Goal: Task Accomplishment & Management: Use online tool/utility

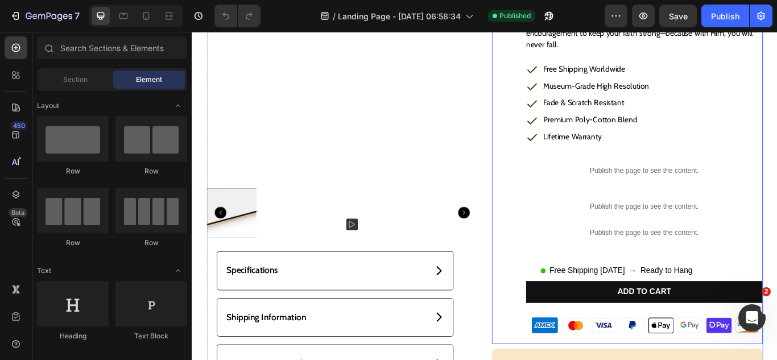
scroll to position [228, 0]
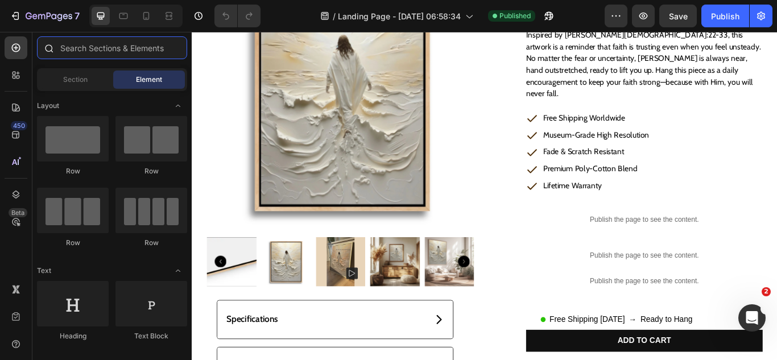
click at [90, 56] on input "text" at bounding box center [112, 47] width 150 height 23
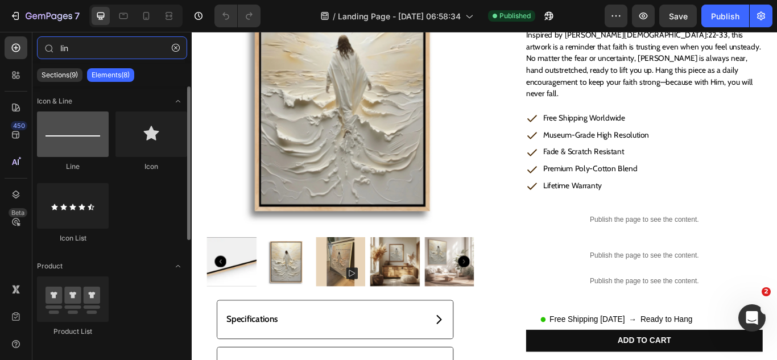
type input "lin"
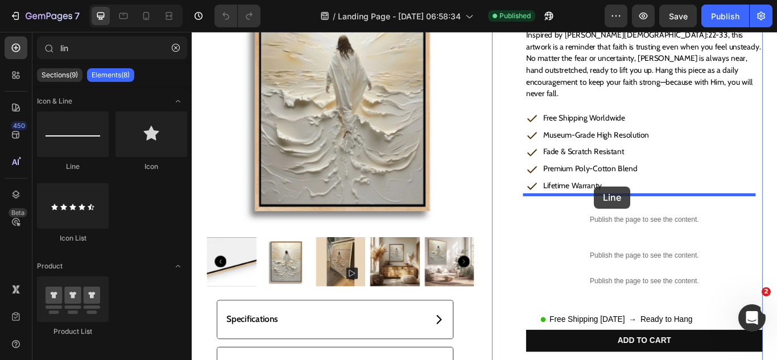
drag, startPoint x: 461, startPoint y: 193, endPoint x: 661, endPoint y: 212, distance: 200.6
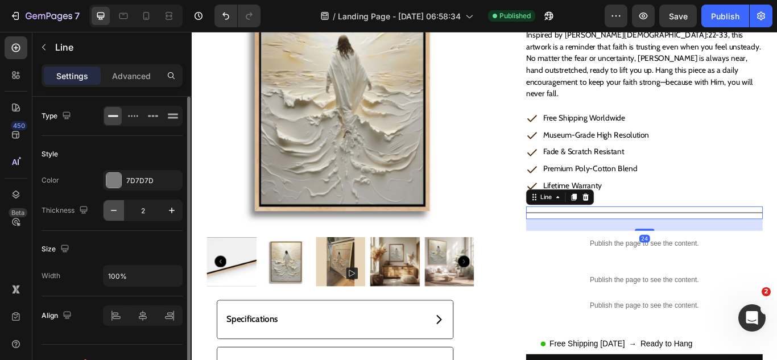
click at [118, 207] on icon "button" at bounding box center [113, 210] width 11 height 11
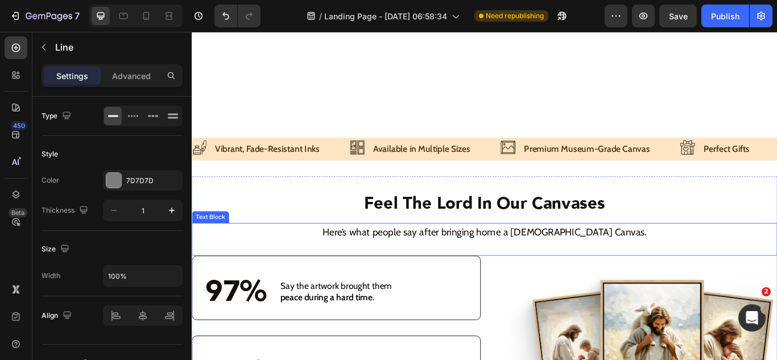
scroll to position [2197, 0]
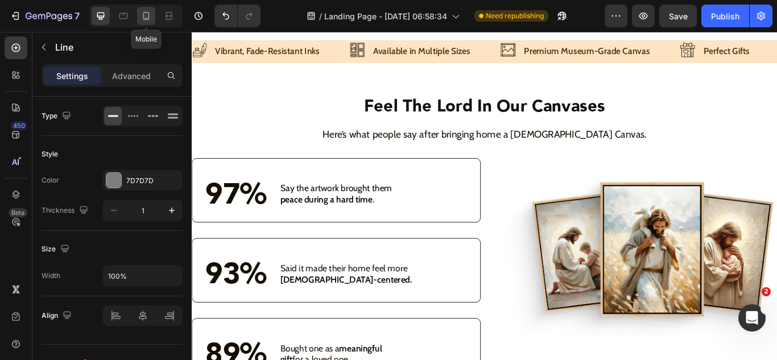
drag, startPoint x: 149, startPoint y: 18, endPoint x: 156, endPoint y: 32, distance: 16.0
click at [149, 19] on icon at bounding box center [146, 15] width 11 height 11
type input "2"
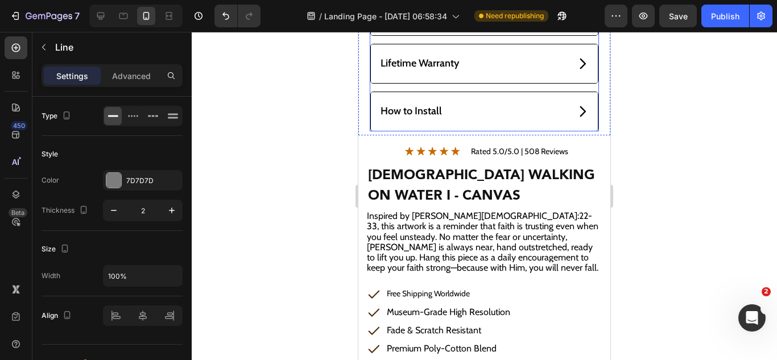
scroll to position [398, 0]
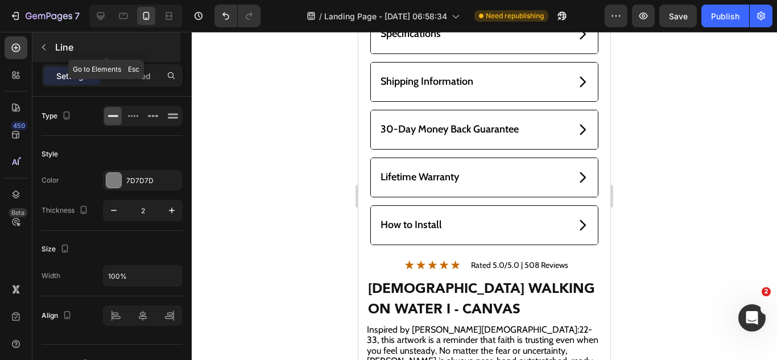
click at [45, 44] on icon "button" at bounding box center [43, 47] width 3 height 6
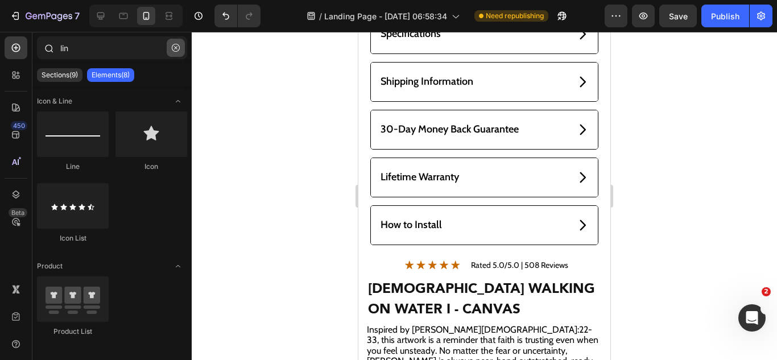
click at [176, 50] on icon "button" at bounding box center [176, 48] width 8 height 8
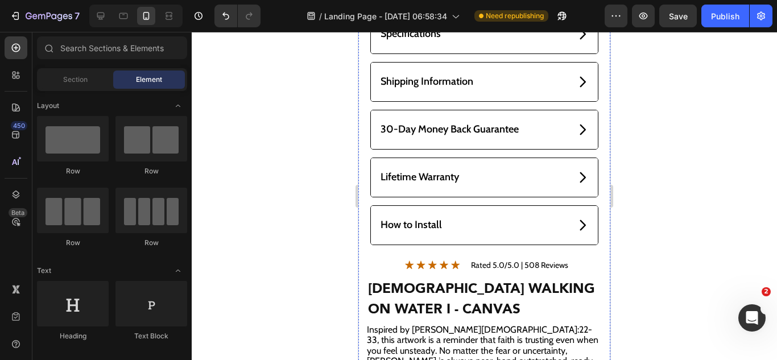
scroll to position [228, 0]
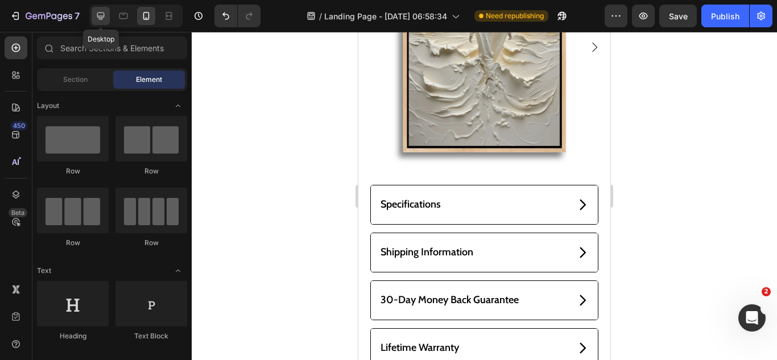
click at [94, 18] on div at bounding box center [101, 16] width 18 height 18
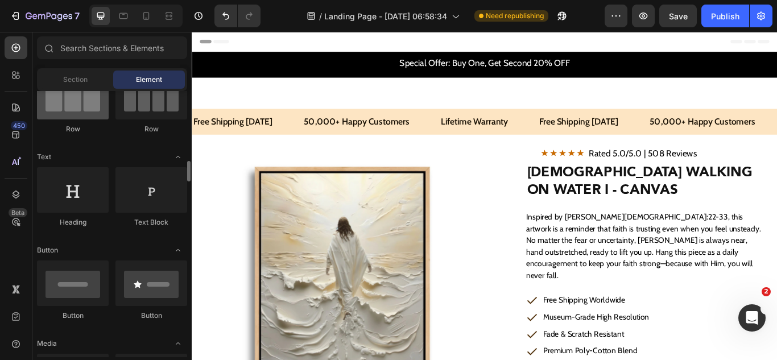
scroll to position [228, 0]
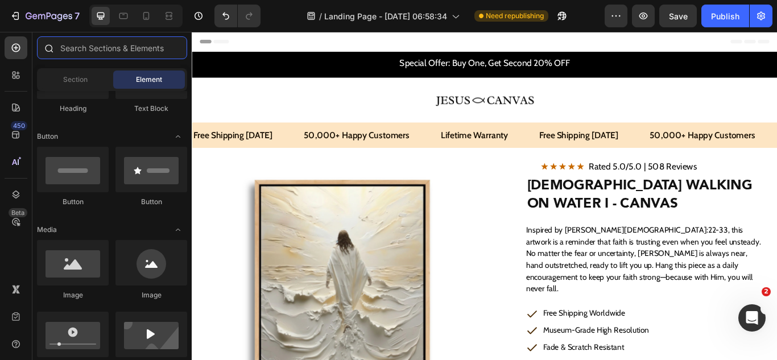
click at [108, 56] on input "text" at bounding box center [112, 47] width 150 height 23
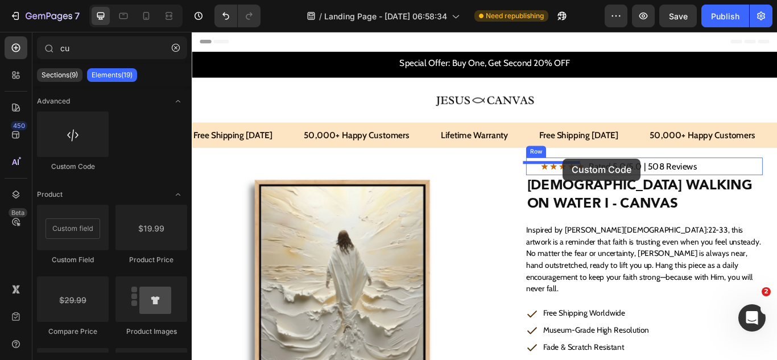
drag, startPoint x: 302, startPoint y: 182, endPoint x: 624, endPoint y: 180, distance: 322.0
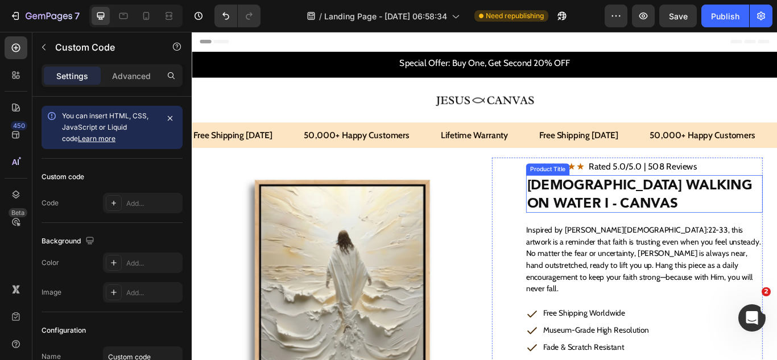
type input "c"
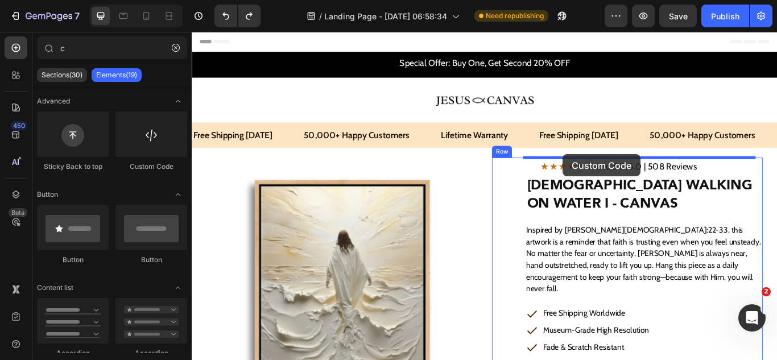
drag, startPoint x: 331, startPoint y: 181, endPoint x: 624, endPoint y: 175, distance: 293.7
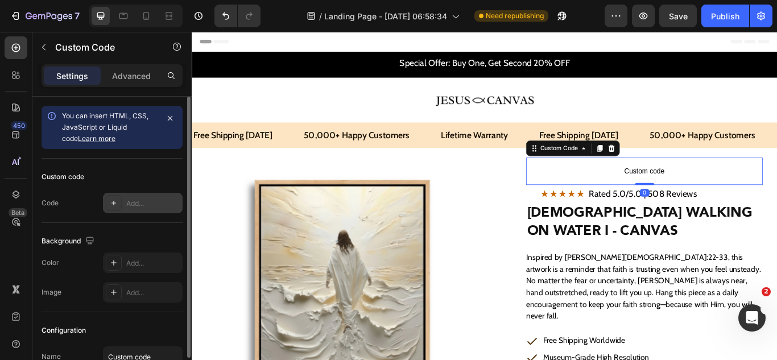
click at [145, 205] on div "Add..." at bounding box center [152, 204] width 53 height 10
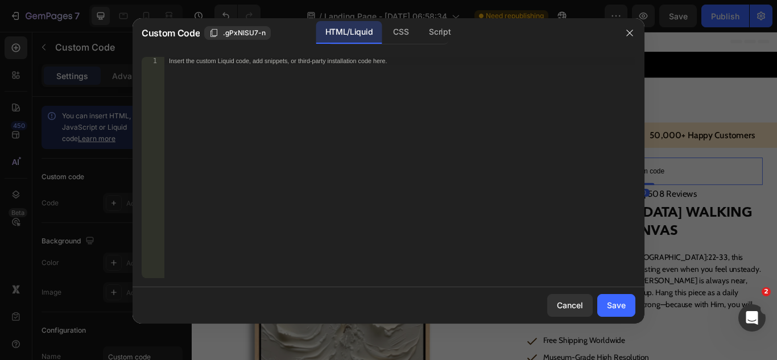
click at [276, 163] on div "Insert the custom Liquid code, add snippets, or third-party installation code h…" at bounding box center [399, 175] width 471 height 237
paste textarea "</div>"
type textarea "</div>"
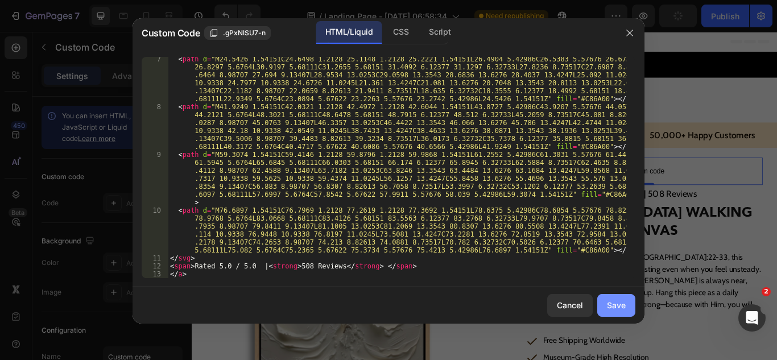
click at [609, 305] on div "Save" at bounding box center [616, 305] width 19 height 12
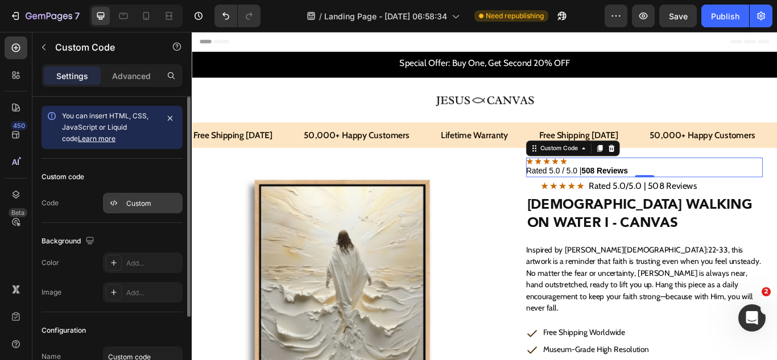
click at [153, 204] on div "Custom" at bounding box center [152, 204] width 53 height 10
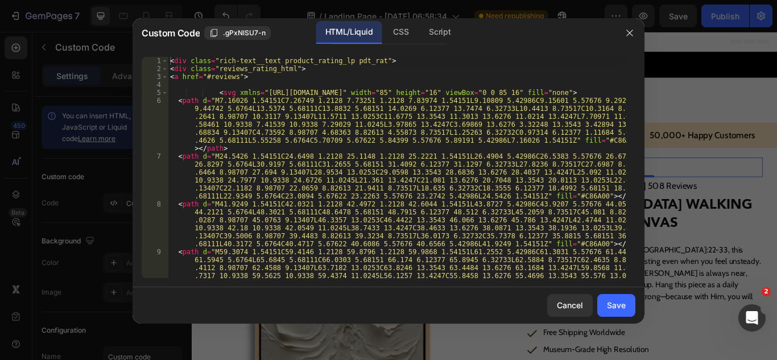
click at [333, 167] on div "< div class = "rich-text__text product_rating_lp pdt_rat" > < div class = "revi…" at bounding box center [397, 199] width 459 height 285
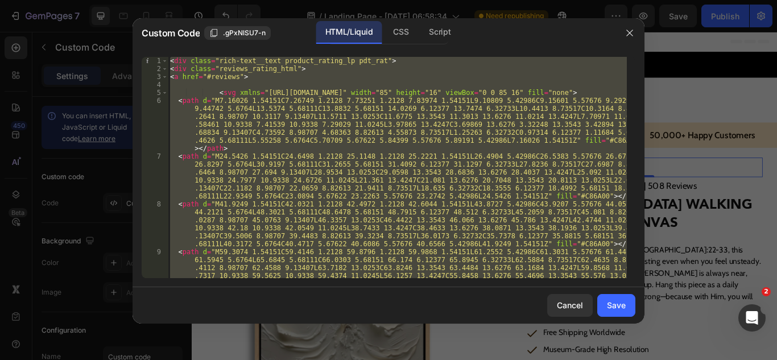
paste textarea "style"
type textarea "</style>"
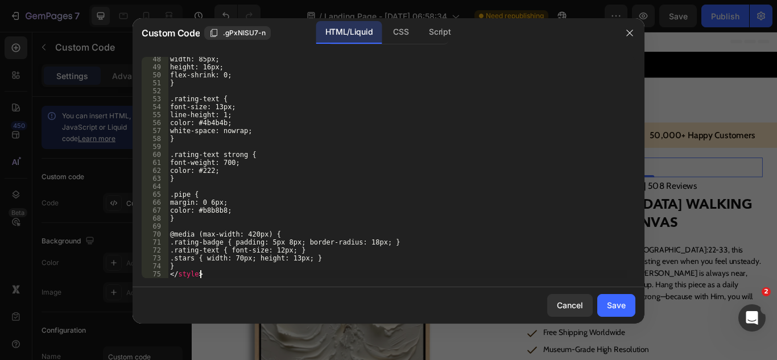
scroll to position [623, 0]
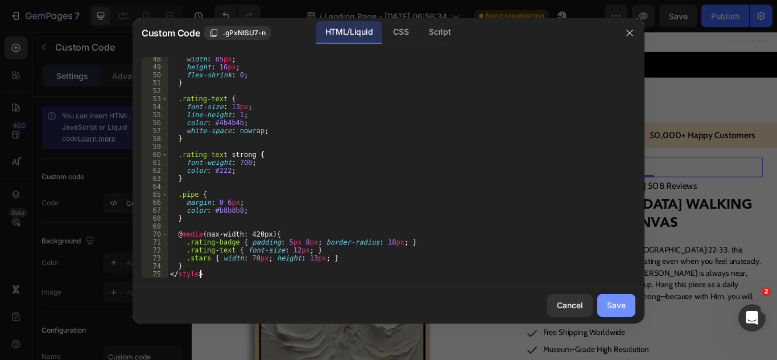
click at [605, 307] on button "Save" at bounding box center [616, 305] width 38 height 23
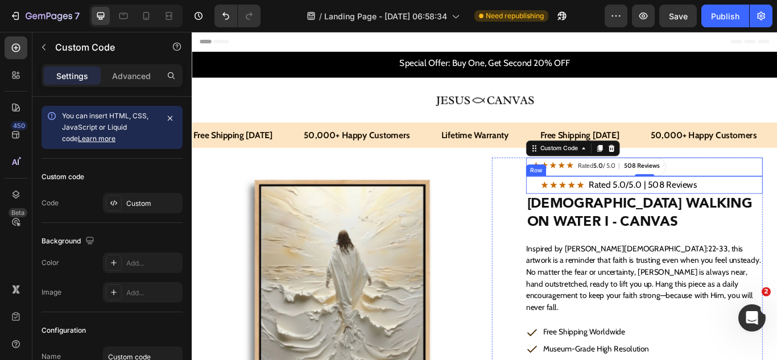
click at [647, 217] on div "Image Rated 5.0/5.0 | 508 Reviews Text Block Image Rated 5.0/5.0 | 508 Reviews …" at bounding box center [719, 210] width 276 height 20
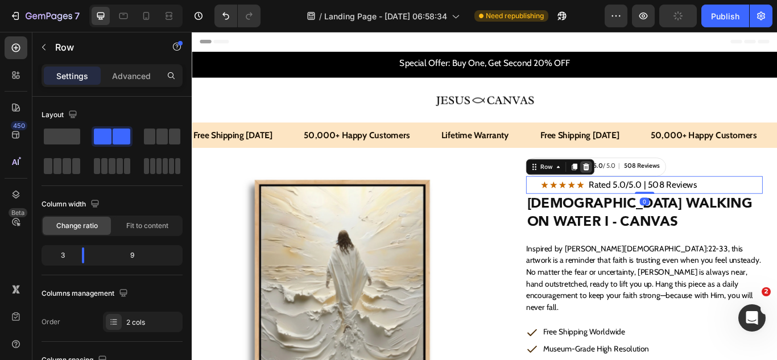
click at [650, 189] on icon at bounding box center [651, 189] width 9 height 9
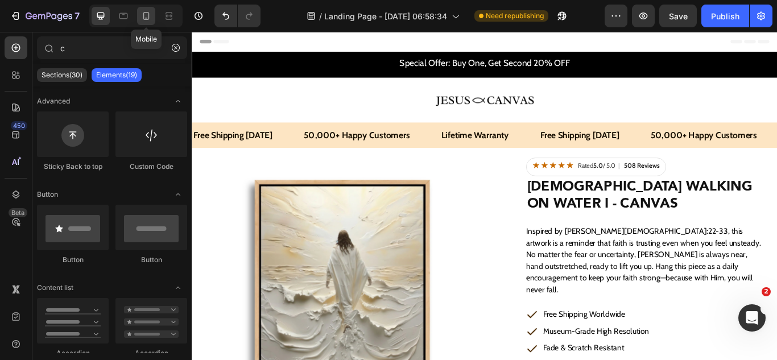
click at [141, 20] on icon at bounding box center [146, 15] width 11 height 11
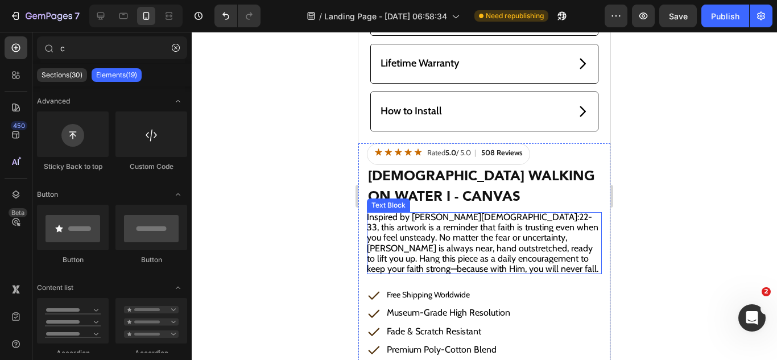
scroll to position [569, 0]
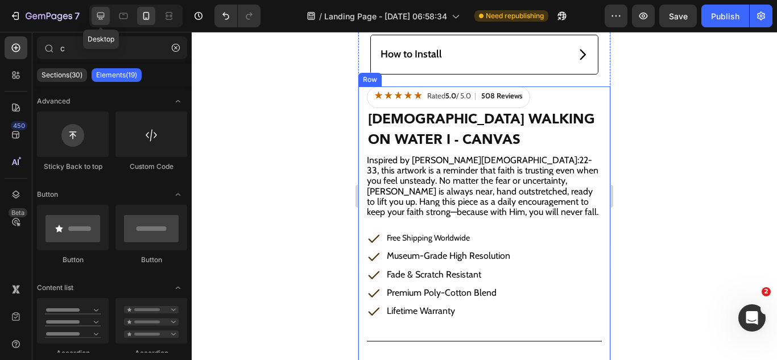
click at [99, 20] on icon at bounding box center [100, 15] width 11 height 11
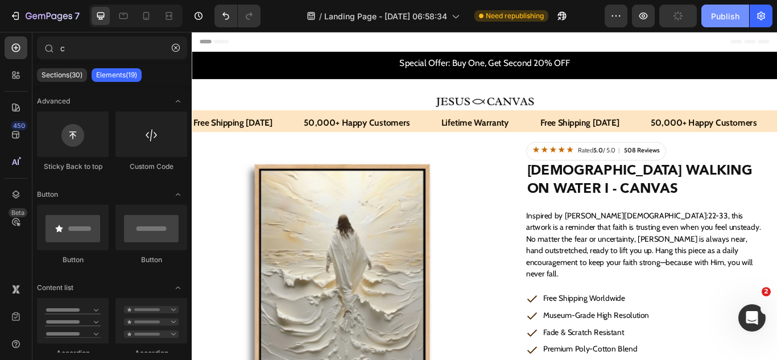
click at [713, 23] on button "Publish" at bounding box center [726, 16] width 48 height 23
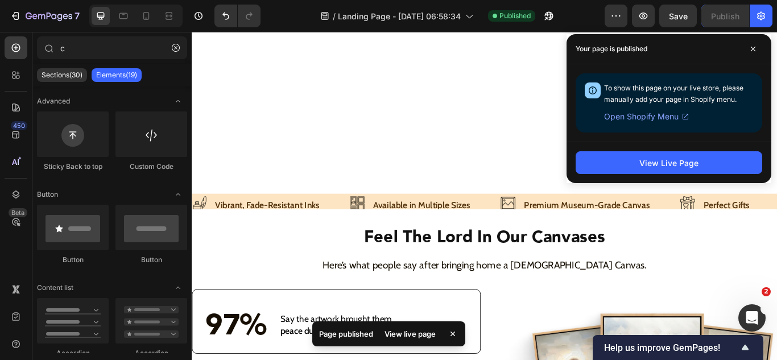
scroll to position [2241, 0]
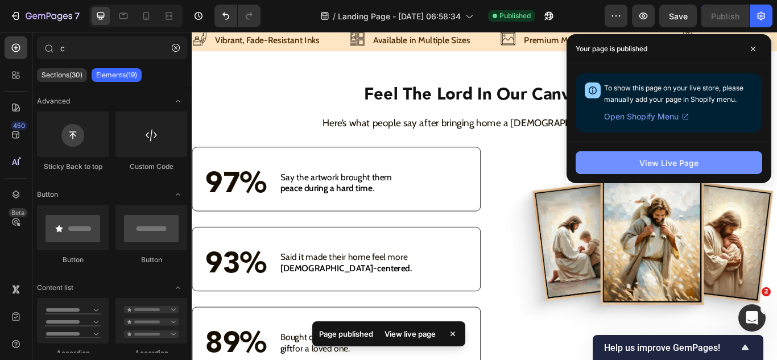
click at [617, 171] on button "View Live Page" at bounding box center [669, 162] width 187 height 23
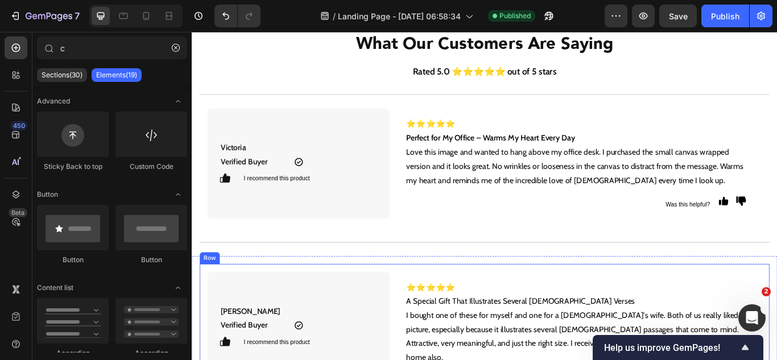
scroll to position [3890, 0]
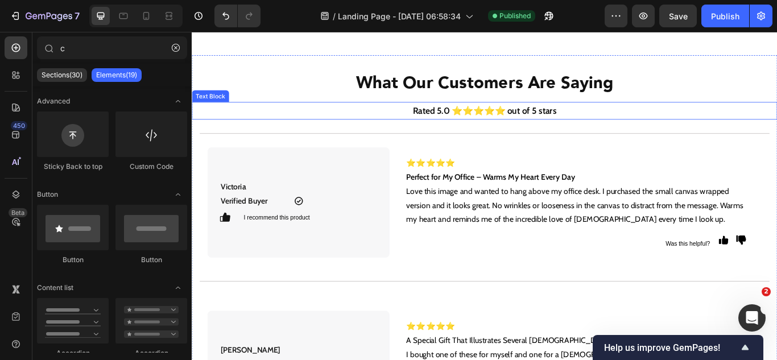
click at [508, 126] on strong "Rated 5.0 ⭐⭐⭐⭐⭐ out of 5 stars" at bounding box center [533, 124] width 168 height 13
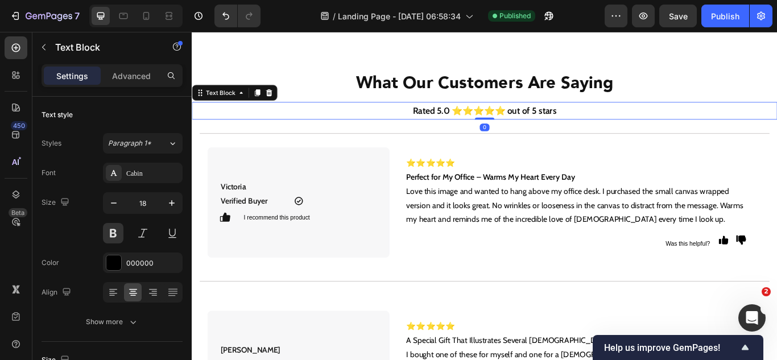
click at [493, 121] on strong "Rated 5.0 ⭐⭐⭐⭐⭐ out of 5 stars" at bounding box center [533, 124] width 168 height 13
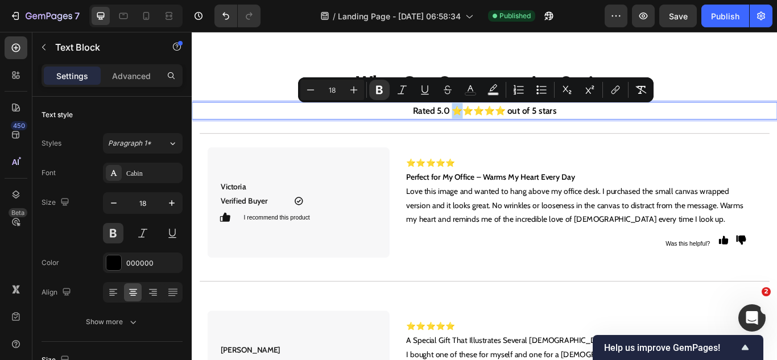
click at [490, 124] on strong "Rated 5.0 ⭐⭐⭐⭐⭐ out of 5 stars" at bounding box center [533, 124] width 168 height 13
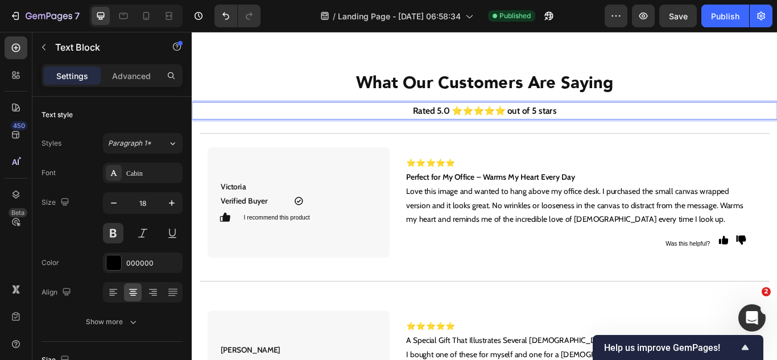
click at [492, 126] on strong "Rated 5.0 ⭐⭐⭐⭐⭐ out of 5 stars" at bounding box center [533, 124] width 168 height 13
click at [497, 126] on strong "Rated 5.0 ⭐⭐⭐⭐⭐ out of 5 stars" at bounding box center [533, 124] width 168 height 13
click at [493, 123] on strong "Rated 5.0 ⭐⭐⭐⭐⭐ out of 5 stars" at bounding box center [533, 124] width 168 height 13
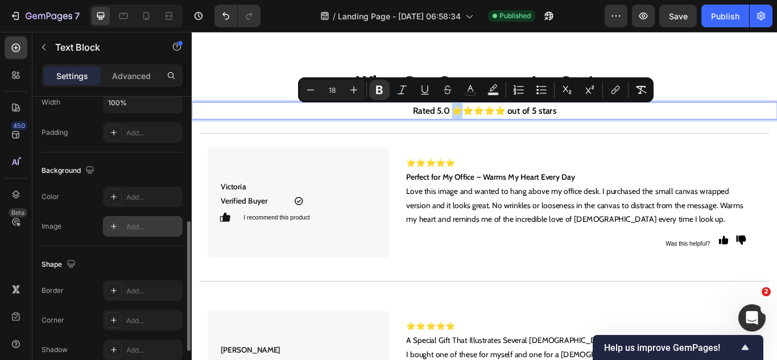
scroll to position [378, 0]
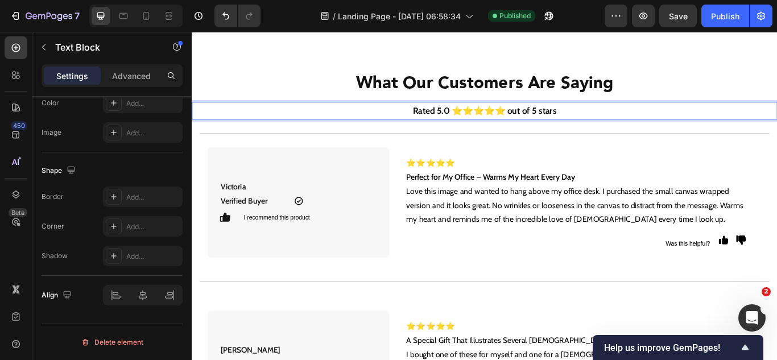
click at [538, 125] on strong "Rated 5.0 ⭐⭐⭐⭐⭐ out of 5 stars" at bounding box center [533, 124] width 168 height 13
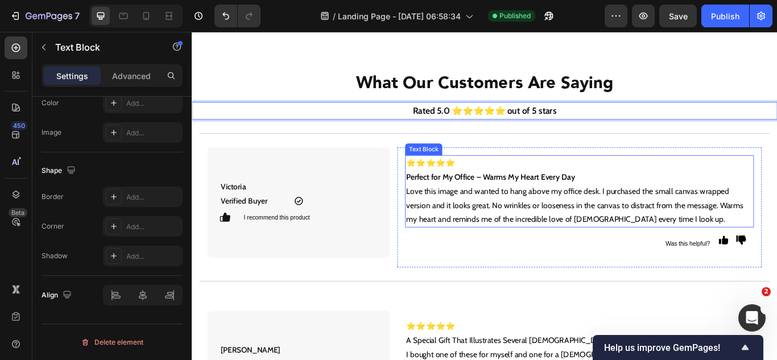
click at [464, 184] on strong "⭐⭐⭐⭐⭐" at bounding box center [470, 184] width 57 height 11
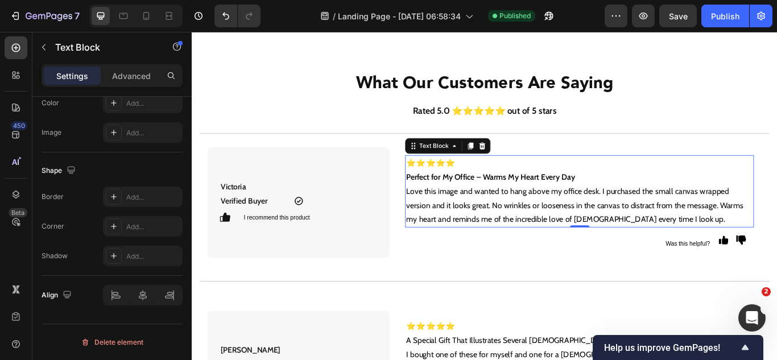
click at [465, 185] on strong "⭐⭐⭐⭐⭐" at bounding box center [470, 184] width 57 height 11
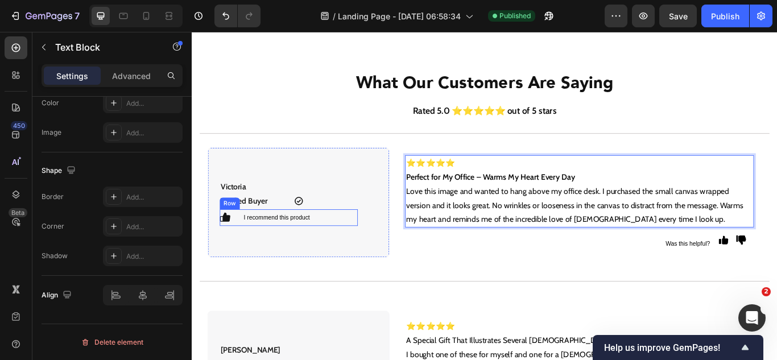
click at [249, 257] on div "Icon" at bounding box center [237, 248] width 27 height 19
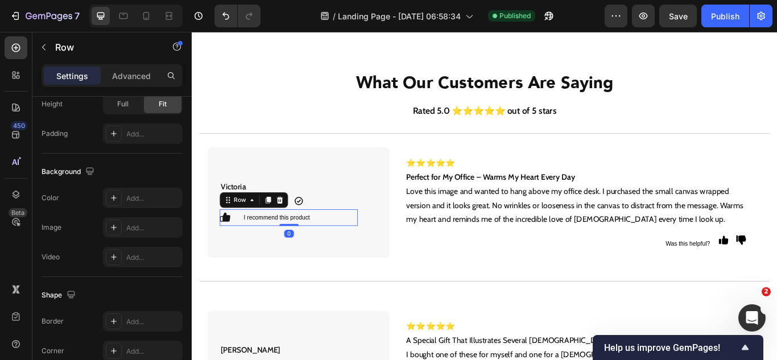
scroll to position [0, 0]
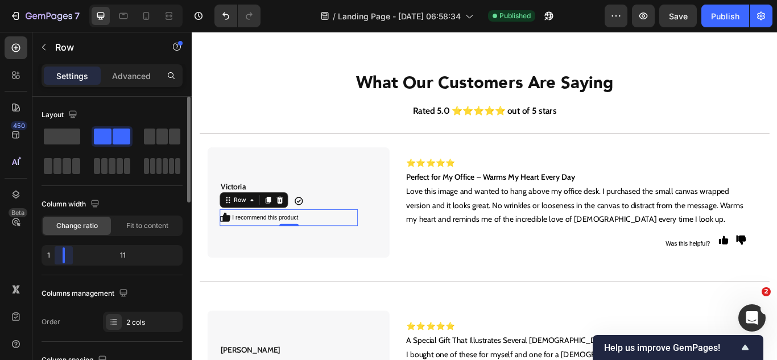
drag, startPoint x: 73, startPoint y: 259, endPoint x: 63, endPoint y: 265, distance: 11.4
click at [53, 0] on body "7 Version history / Landing Page - [DATE] 06:58:34 Published Preview Save Publi…" at bounding box center [388, 0] width 777 height 0
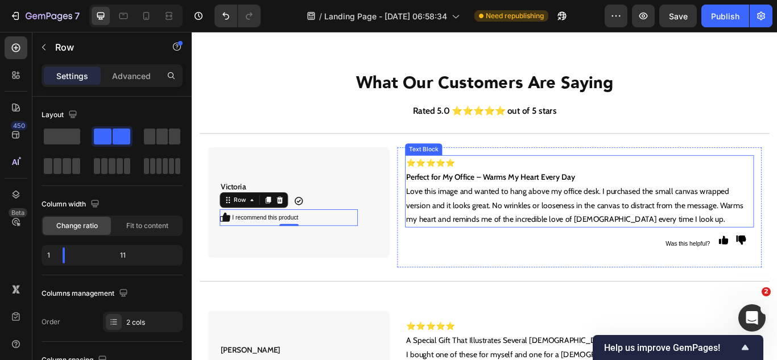
click at [478, 190] on strong "⭐⭐⭐⭐⭐" at bounding box center [470, 184] width 57 height 11
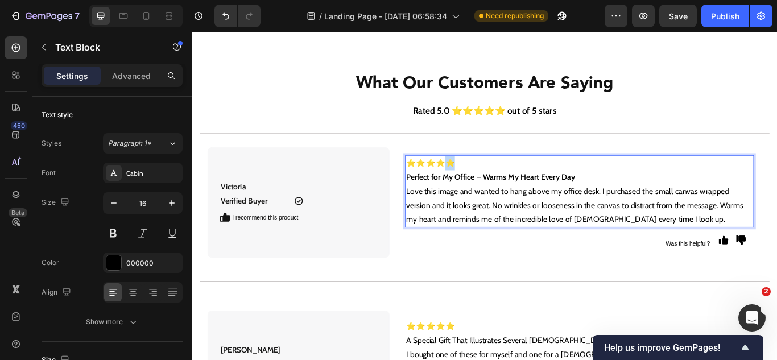
click at [493, 180] on strong "⭐⭐⭐⭐⭐" at bounding box center [470, 184] width 57 height 11
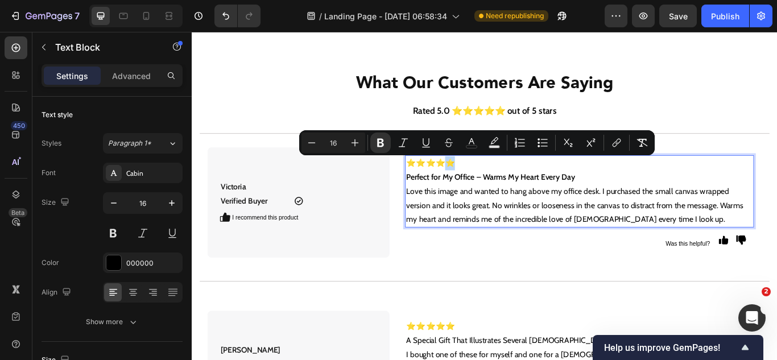
click at [502, 185] on p "⭐⭐⭐⭐⭐" at bounding box center [644, 185] width 405 height 16
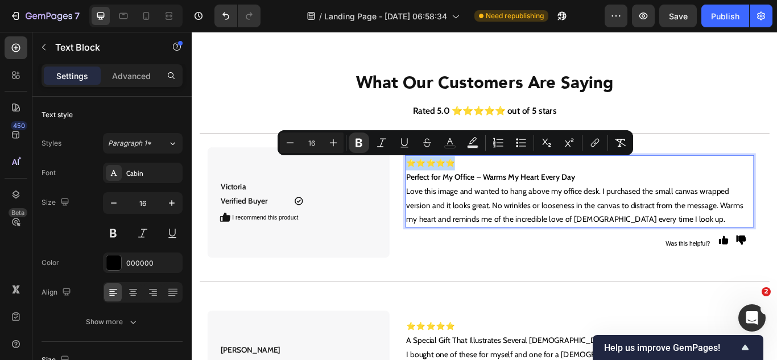
drag, startPoint x: 502, startPoint y: 185, endPoint x: 438, endPoint y: 189, distance: 64.9
click at [440, 189] on div "⭐⭐⭐⭐⭐ Perfect for My Office – Warms My Heart Every Day Love this image and want…" at bounding box center [643, 218] width 407 height 84
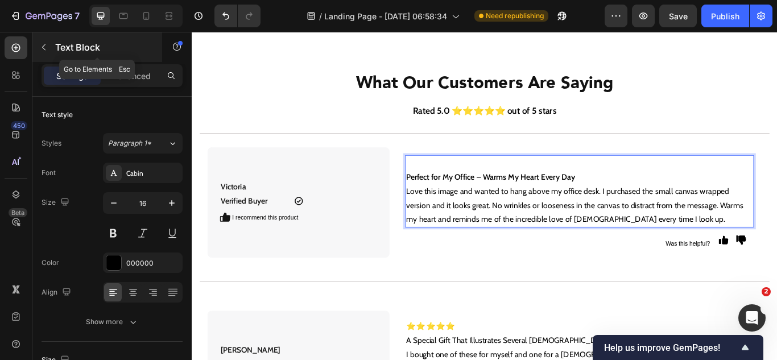
click at [48, 44] on icon "button" at bounding box center [43, 47] width 9 height 9
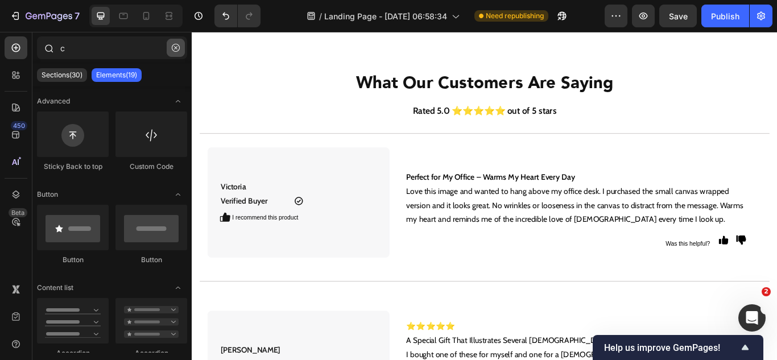
click at [175, 49] on icon "button" at bounding box center [176, 48] width 8 height 8
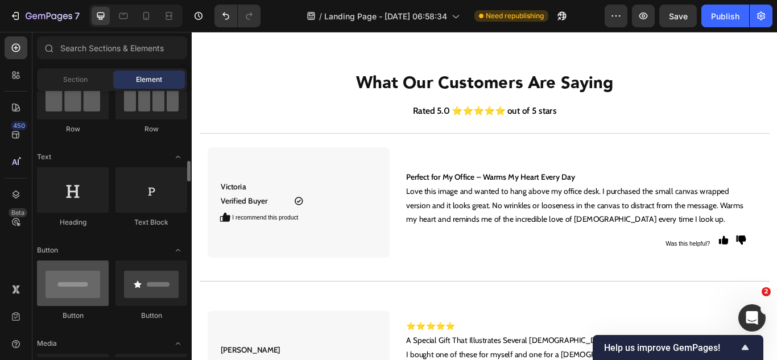
scroll to position [171, 0]
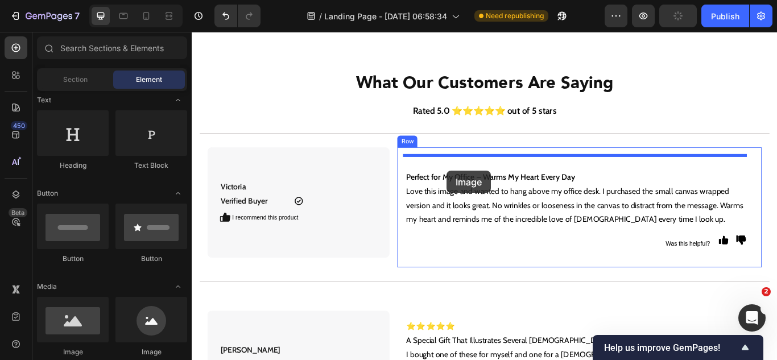
drag, startPoint x: 269, startPoint y: 350, endPoint x: 489, endPoint y: 194, distance: 270.2
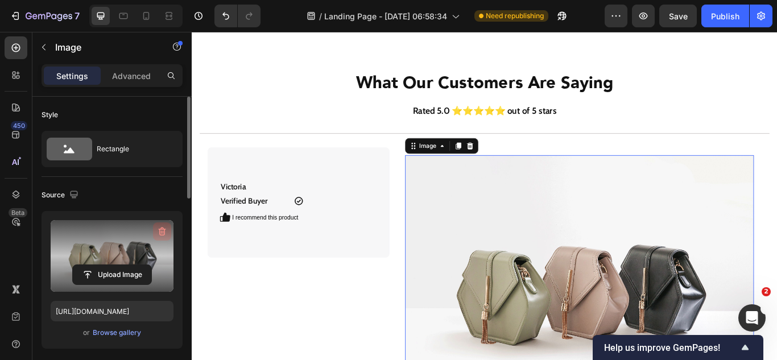
click at [161, 233] on icon "button" at bounding box center [161, 231] width 11 height 11
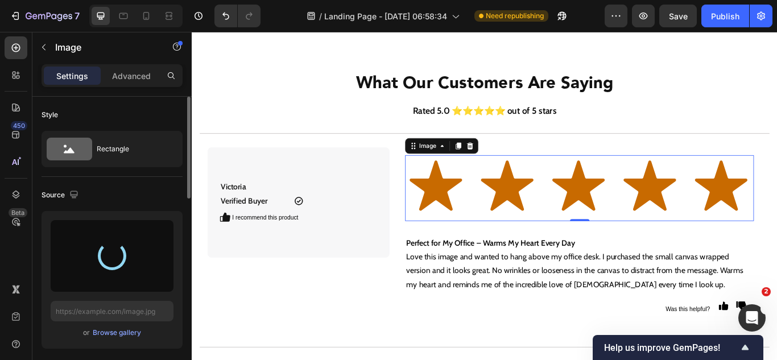
type input "[URL][DOMAIN_NAME]"
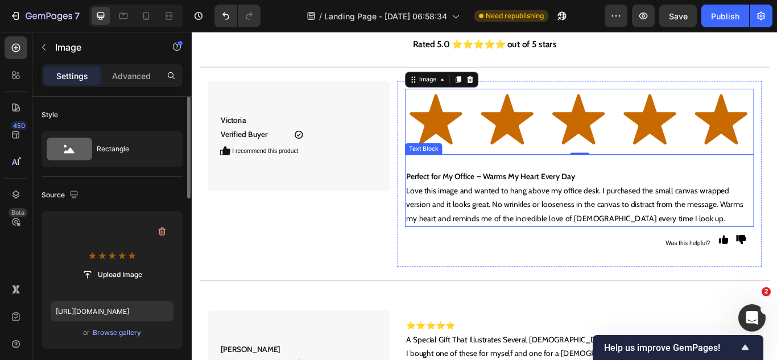
scroll to position [4004, 0]
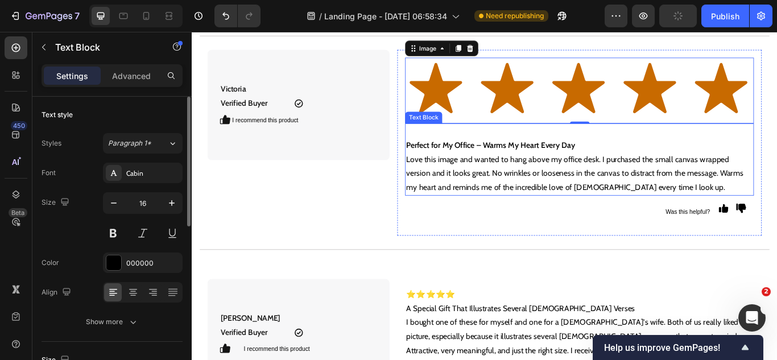
click at [538, 196] on p "Love this image and wanted to hang above my office desk. I purchased the small …" at bounding box center [644, 197] width 405 height 49
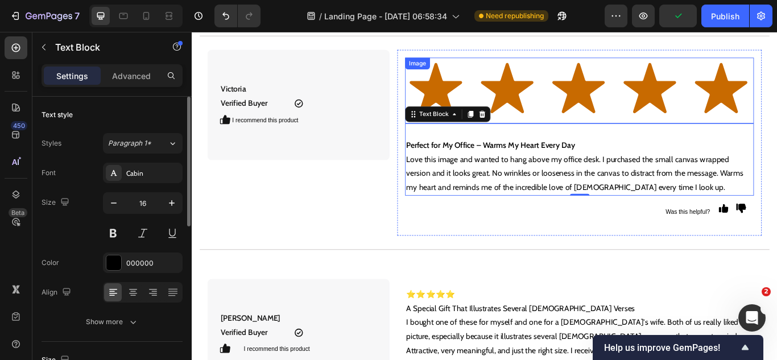
click at [534, 101] on img at bounding box center [643, 100] width 407 height 77
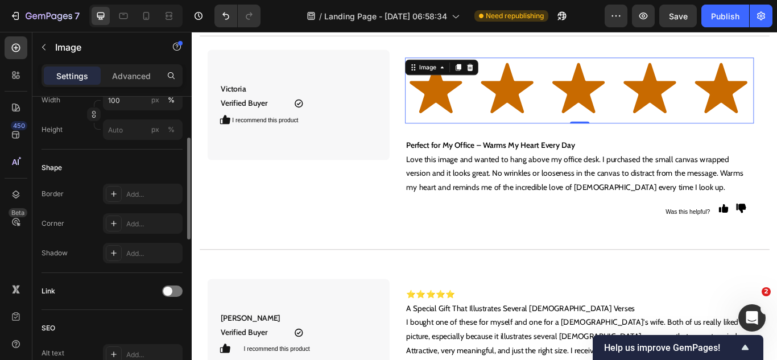
scroll to position [228, 0]
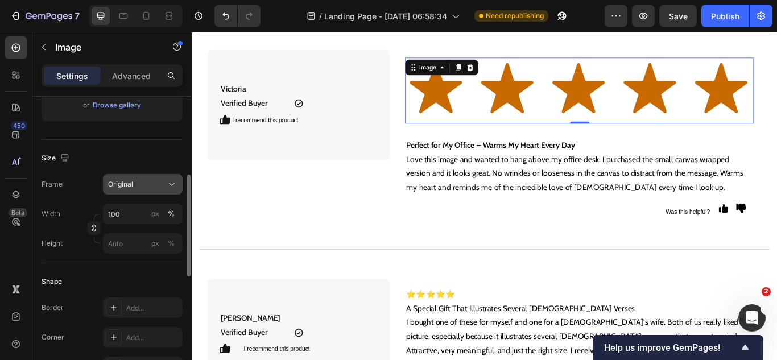
click at [139, 180] on div "Original" at bounding box center [136, 184] width 56 height 10
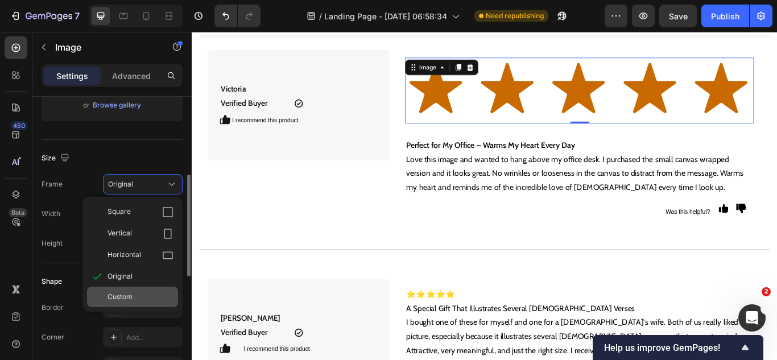
click at [125, 295] on span "Custom" at bounding box center [120, 297] width 25 height 10
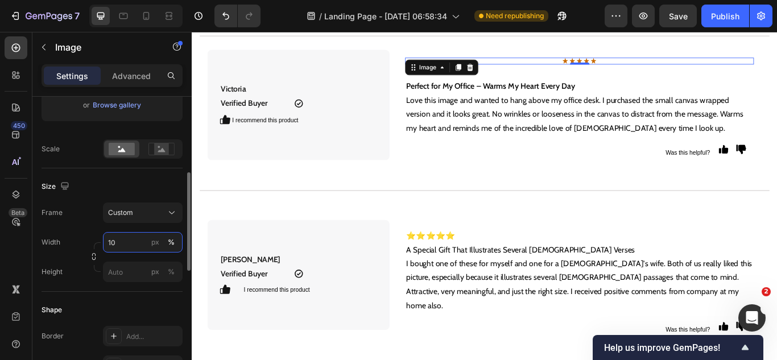
click at [145, 240] on input "10" at bounding box center [143, 242] width 80 height 20
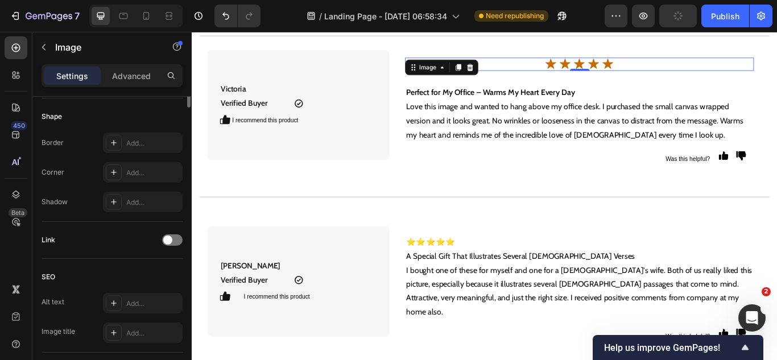
scroll to position [193, 0]
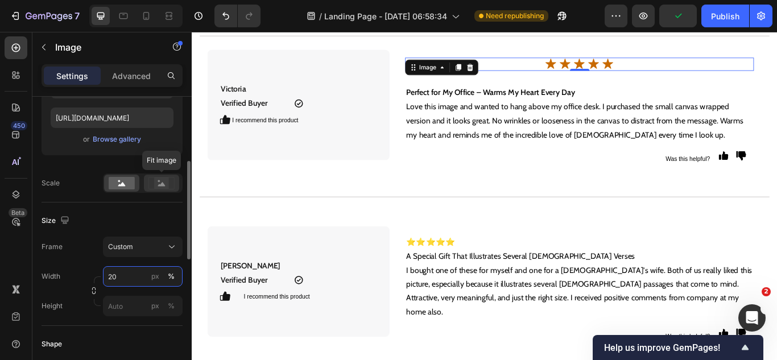
type input "20"
click at [153, 186] on icon at bounding box center [161, 183] width 26 height 13
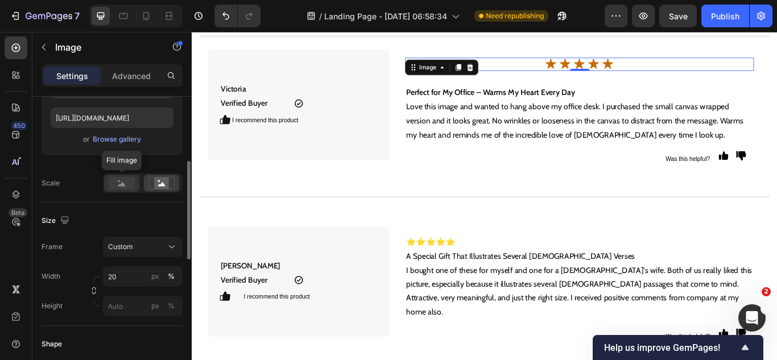
click at [123, 191] on div at bounding box center [121, 183] width 35 height 17
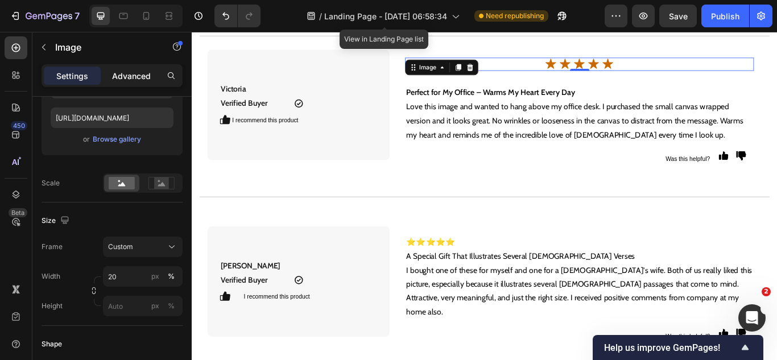
click at [133, 77] on p "Advanced" at bounding box center [131, 76] width 39 height 12
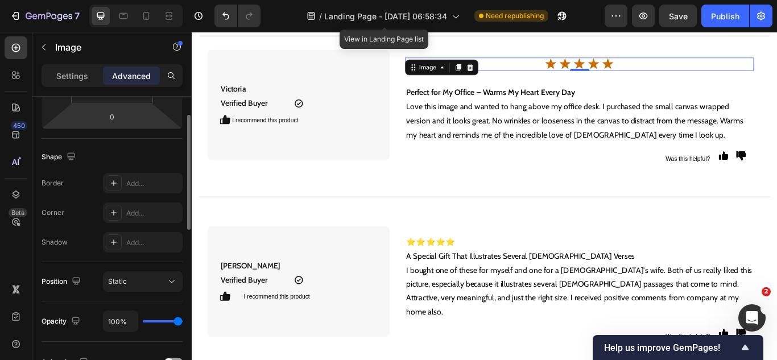
scroll to position [80, 0]
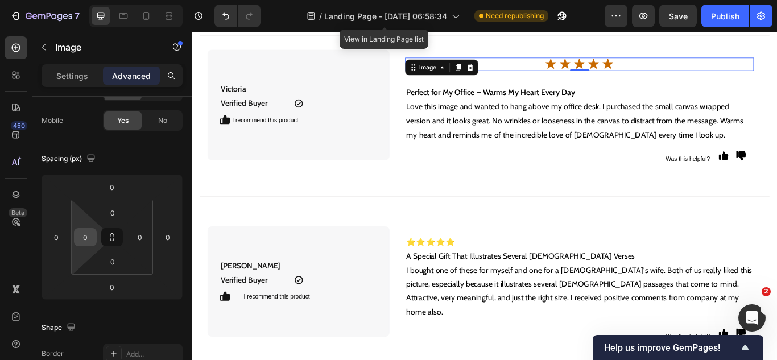
click at [84, 236] on input "0" at bounding box center [85, 237] width 17 height 17
drag, startPoint x: 92, startPoint y: 246, endPoint x: 90, endPoint y: 239, distance: 7.0
click at [92, 245] on div "50" at bounding box center [85, 237] width 23 height 18
click at [89, 238] on input "50" at bounding box center [85, 237] width 17 height 17
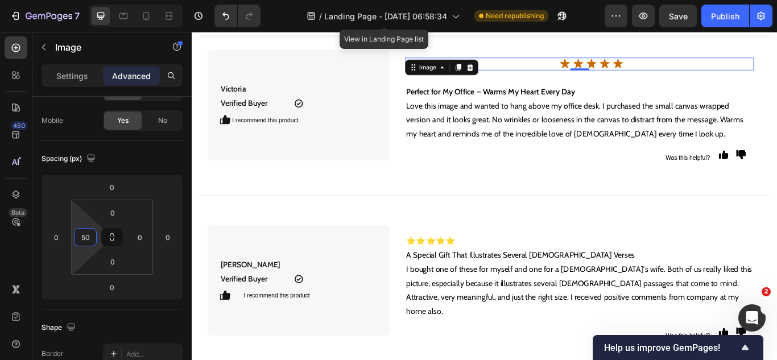
click at [89, 238] on input "50" at bounding box center [85, 237] width 17 height 17
type input "-50"
click at [59, 237] on input "0" at bounding box center [56, 237] width 17 height 17
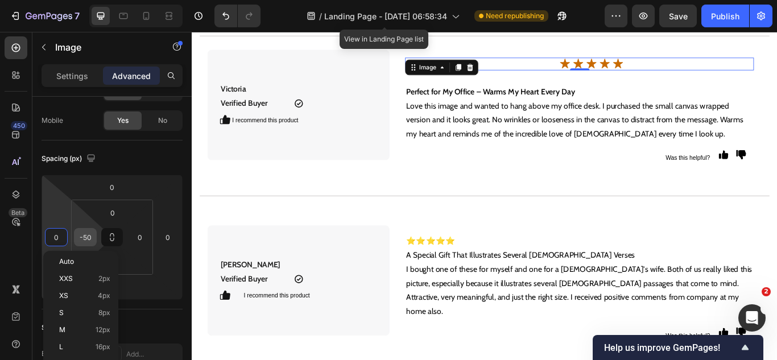
click at [87, 236] on input "-50" at bounding box center [85, 237] width 17 height 17
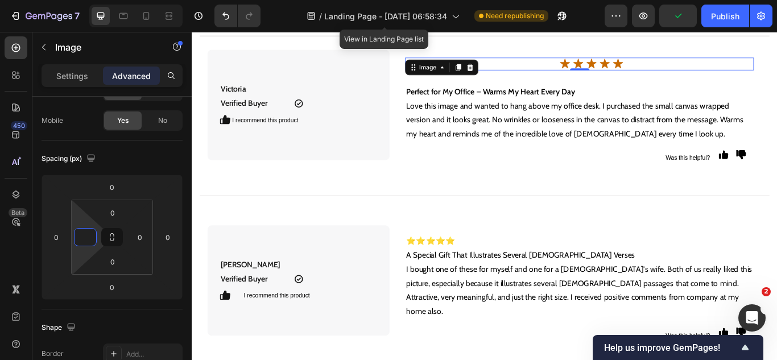
type input "0"
click at [73, 135] on div "Display on Desktop Yes No Tablet Yes No Mobile Yes No" at bounding box center [112, 78] width 141 height 123
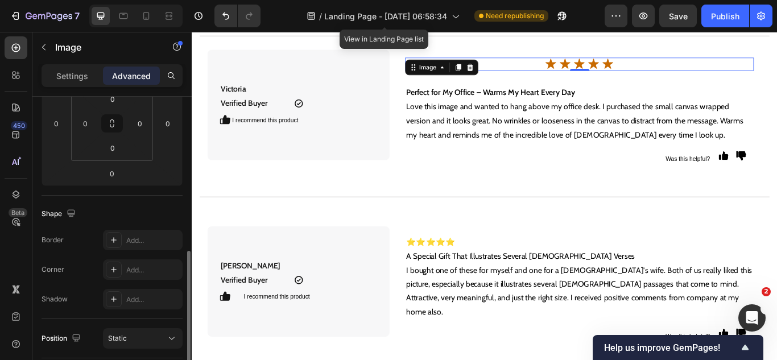
scroll to position [307, 0]
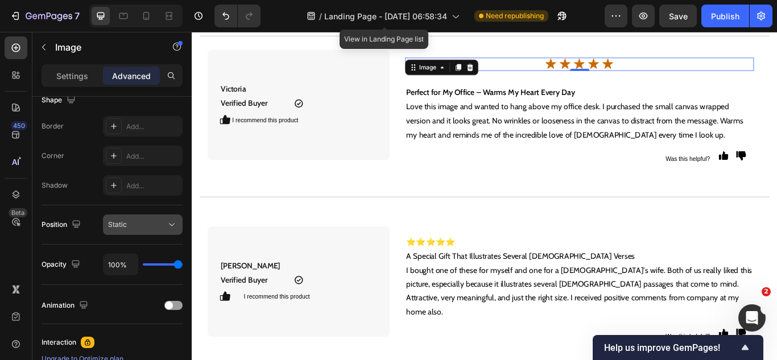
click at [140, 229] on div "Static" at bounding box center [137, 225] width 58 height 10
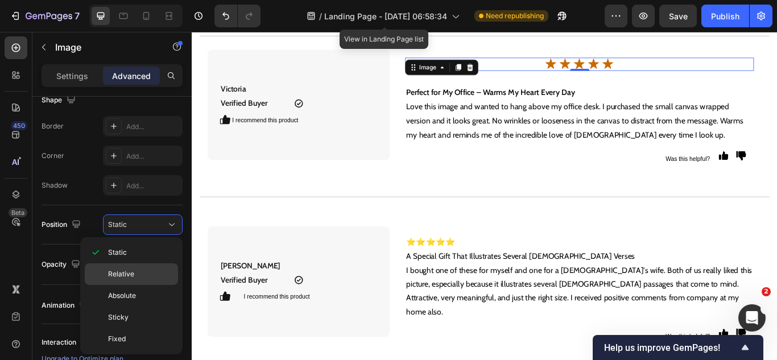
click at [134, 267] on div "Relative" at bounding box center [131, 274] width 93 height 22
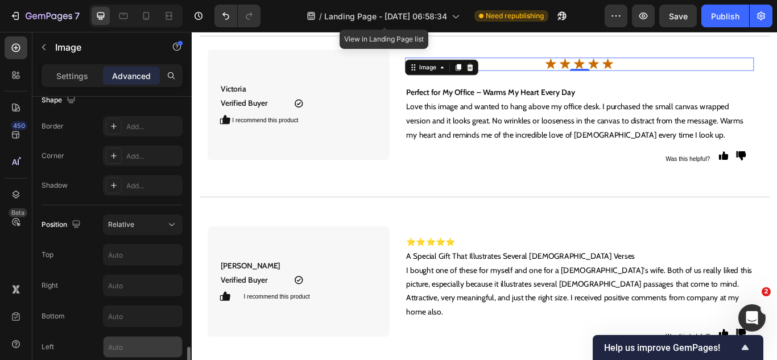
scroll to position [421, 0]
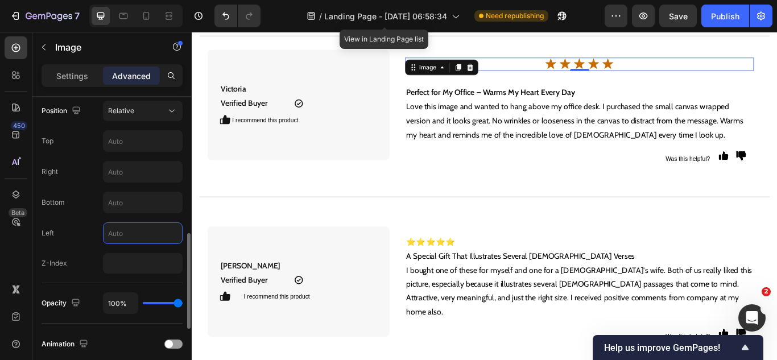
click at [135, 224] on input "text" at bounding box center [143, 233] width 79 height 20
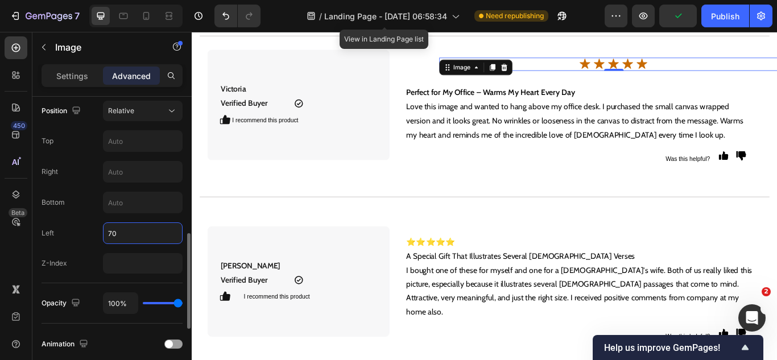
type input "7"
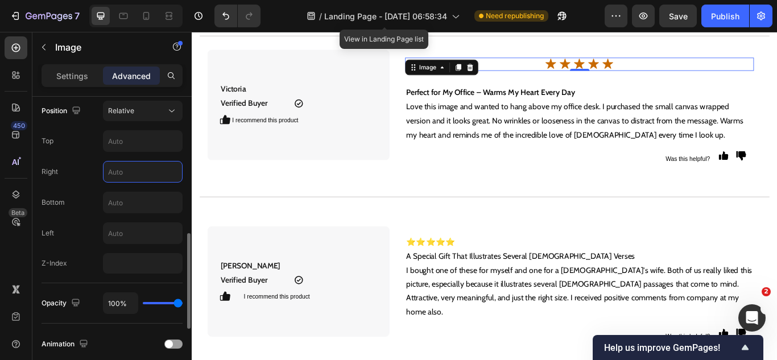
click at [127, 177] on input "text" at bounding box center [143, 172] width 79 height 20
type input "-"
click at [123, 144] on input "text" at bounding box center [143, 141] width 79 height 20
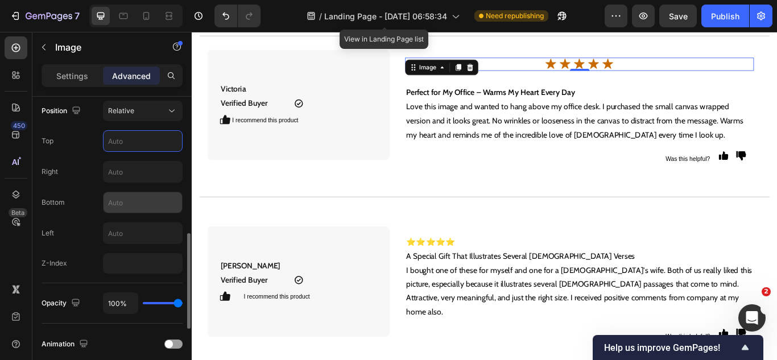
click at [138, 211] on input "text" at bounding box center [143, 202] width 79 height 20
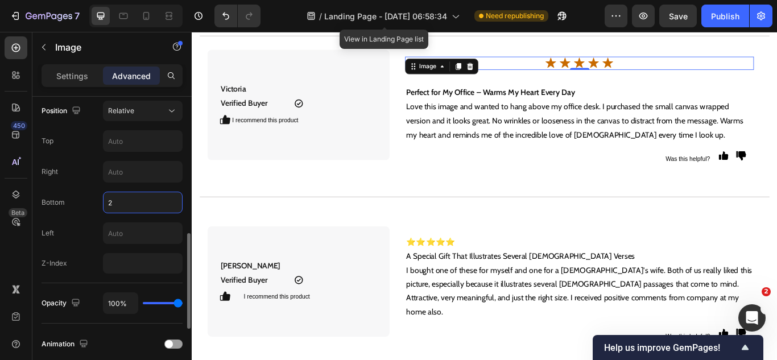
type input "20"
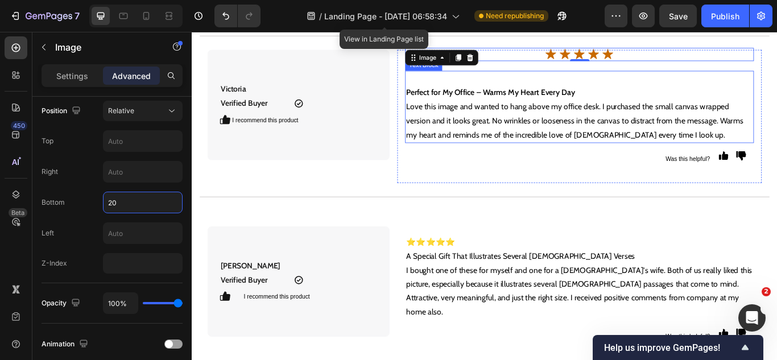
click at [559, 89] on p "Rich Text Editor. Editing area: main" at bounding box center [644, 87] width 405 height 16
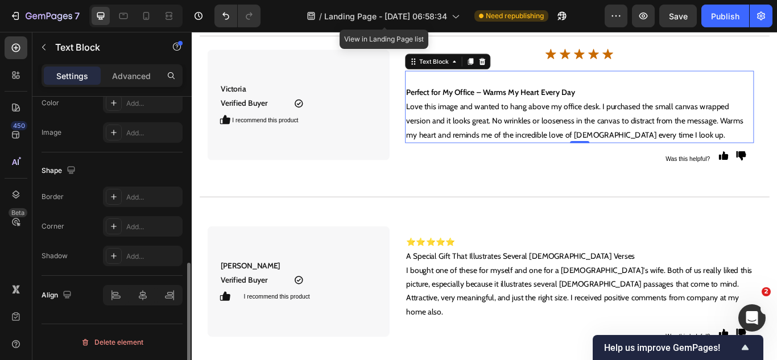
scroll to position [0, 0]
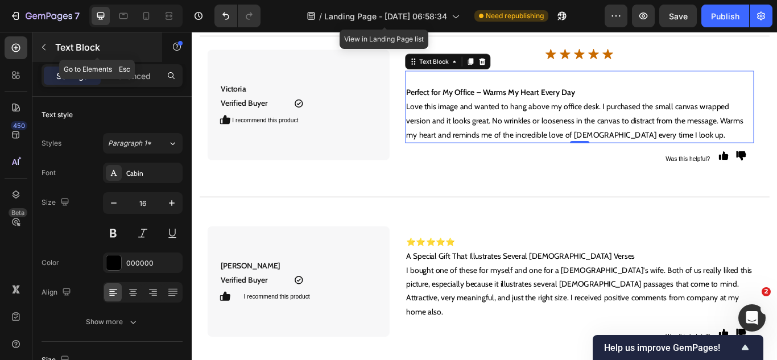
click at [45, 46] on icon "button" at bounding box center [43, 47] width 9 height 9
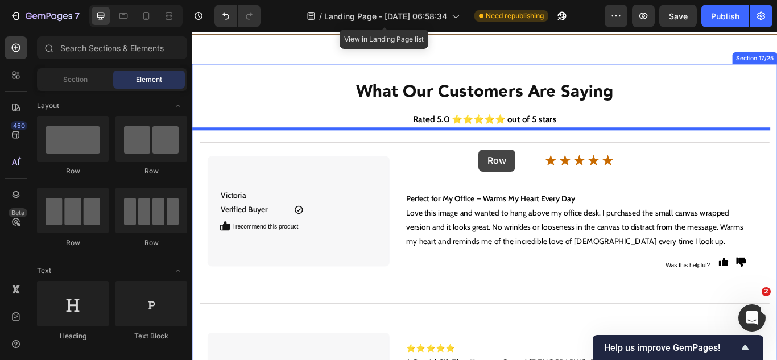
scroll to position [3856, 0]
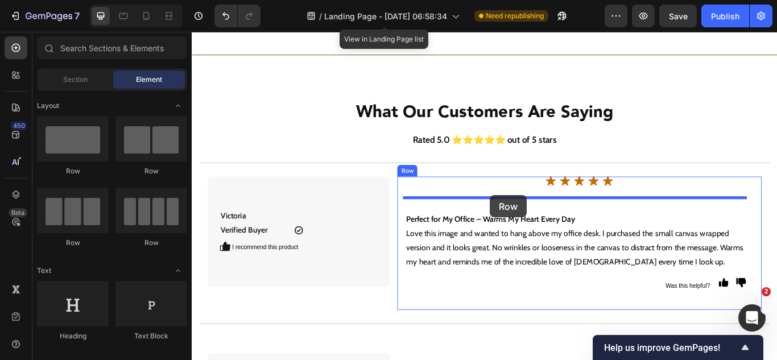
drag, startPoint x: 340, startPoint y: 171, endPoint x: 539, endPoint y: 222, distance: 206.2
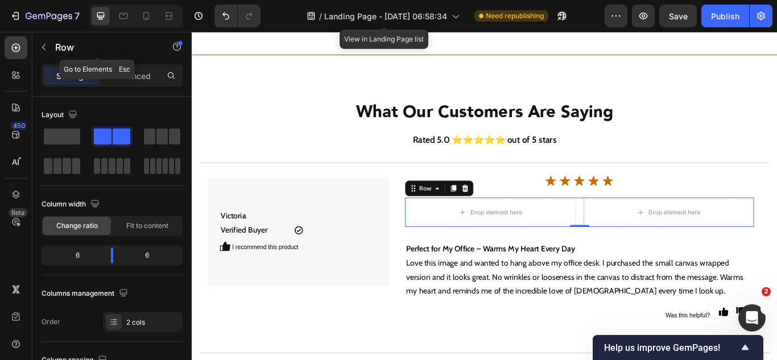
drag, startPoint x: 43, startPoint y: 44, endPoint x: 61, endPoint y: 118, distance: 76.7
click at [44, 44] on icon "button" at bounding box center [43, 47] width 9 height 9
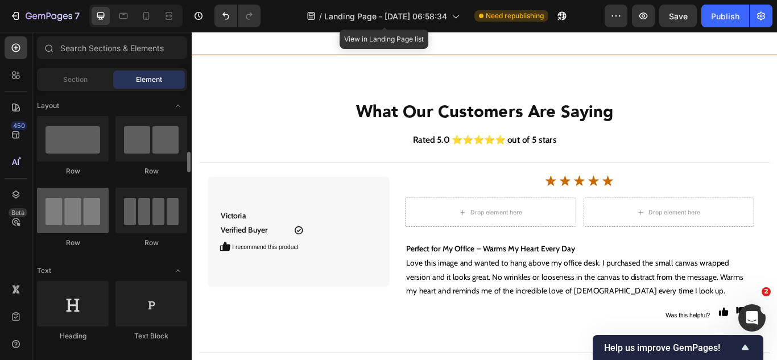
scroll to position [57, 0]
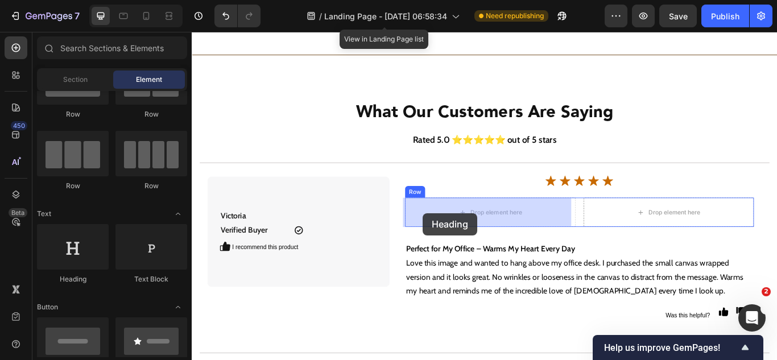
drag, startPoint x: 265, startPoint y: 270, endPoint x: 461, endPoint y: 244, distance: 198.1
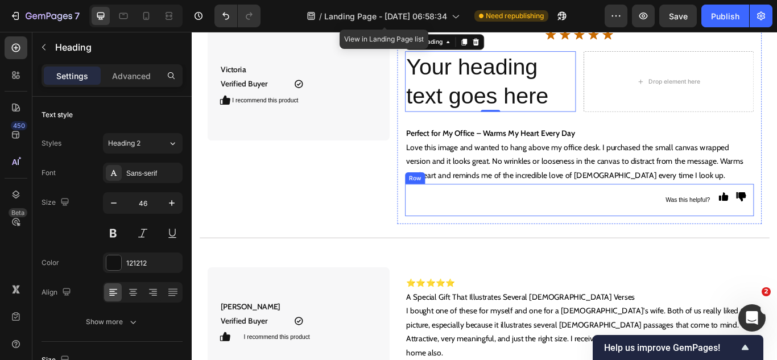
scroll to position [3970, 0]
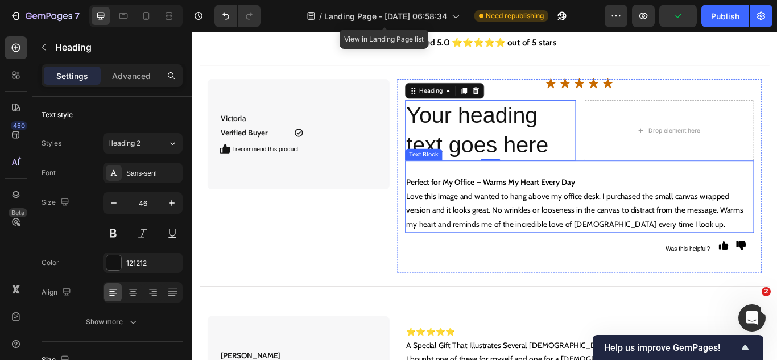
click at [561, 206] on strong "Perfect for My Office – Warms My Heart Every Day" at bounding box center [540, 207] width 197 height 11
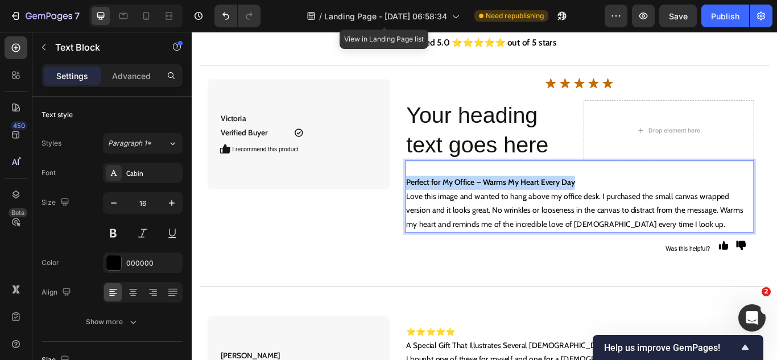
drag, startPoint x: 641, startPoint y: 208, endPoint x: 441, endPoint y: 212, distance: 200.3
click at [442, 212] on p "Perfect for My Office – Warms My Heart Every Day" at bounding box center [644, 208] width 405 height 16
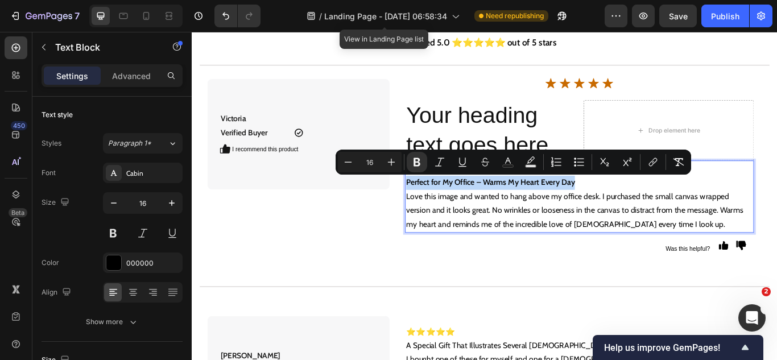
copy strong "Perfect for My Office – Warms My Heart Every Day"
click at [501, 152] on h2 "Your heading text goes here" at bounding box center [539, 147] width 199 height 71
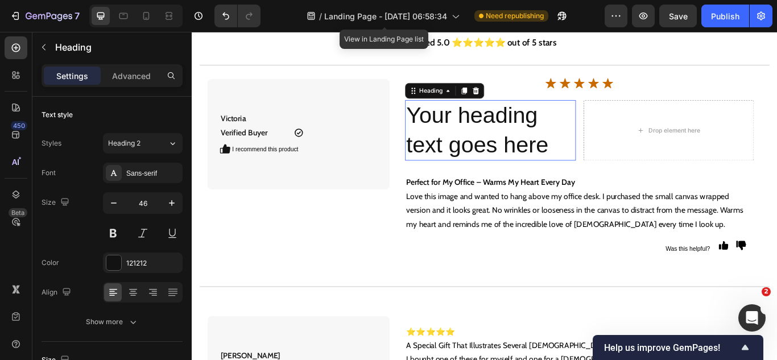
click at [501, 152] on h2 "Your heading text goes here" at bounding box center [539, 147] width 199 height 71
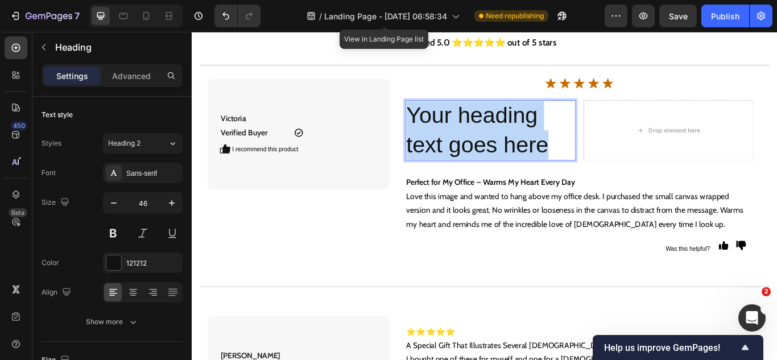
click at [501, 152] on p "Your heading text goes here" at bounding box center [540, 147] width 196 height 68
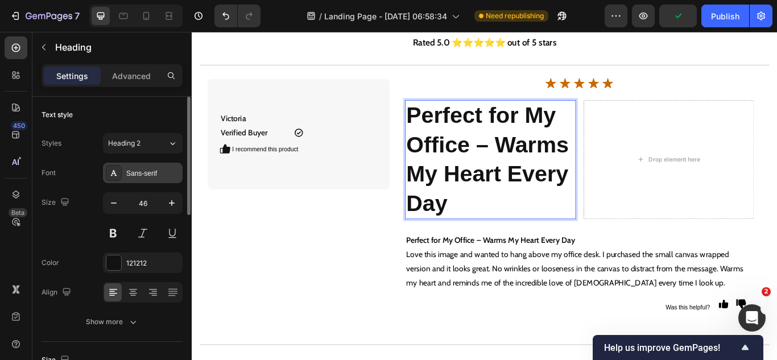
click at [132, 176] on div "Sans-serif" at bounding box center [152, 173] width 53 height 10
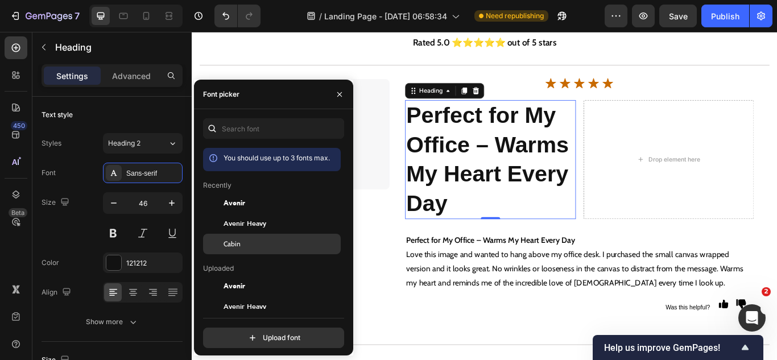
click at [226, 240] on span "Cabin" at bounding box center [232, 244] width 17 height 10
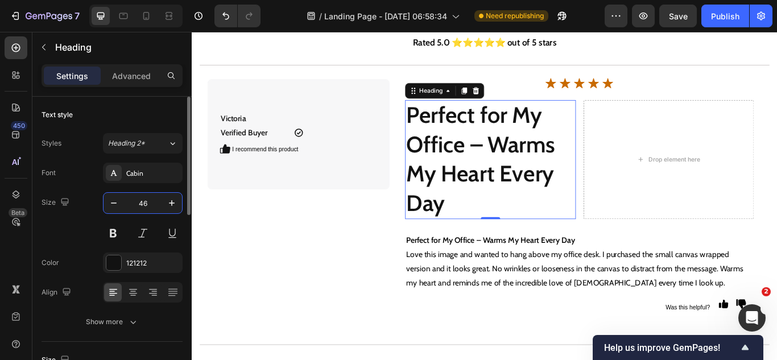
click at [146, 204] on input "46" at bounding box center [143, 203] width 38 height 20
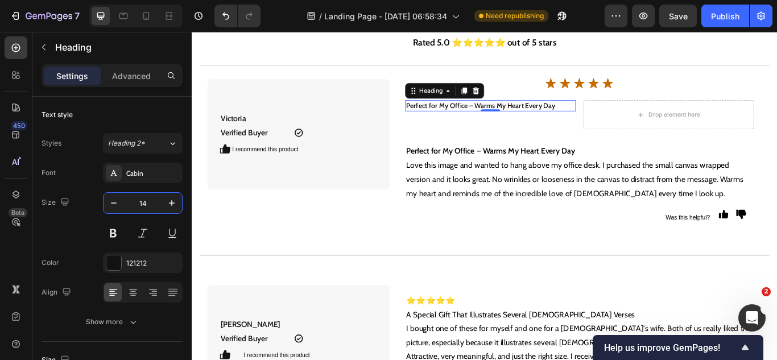
type input "14"
click at [110, 240] on button at bounding box center [113, 233] width 20 height 20
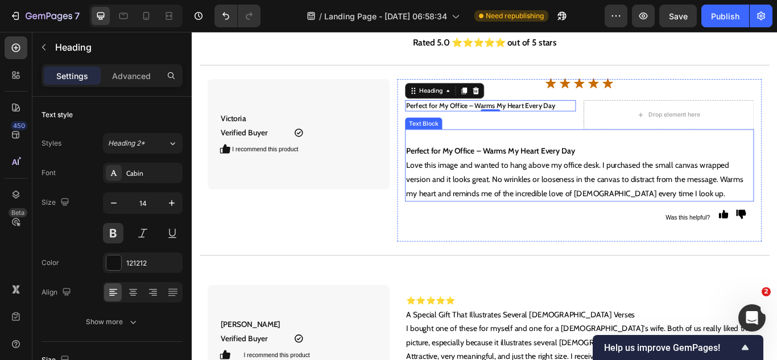
click at [538, 194] on p "Love this image and wanted to hang above my office desk. I purchased the small …" at bounding box center [644, 204] width 405 height 49
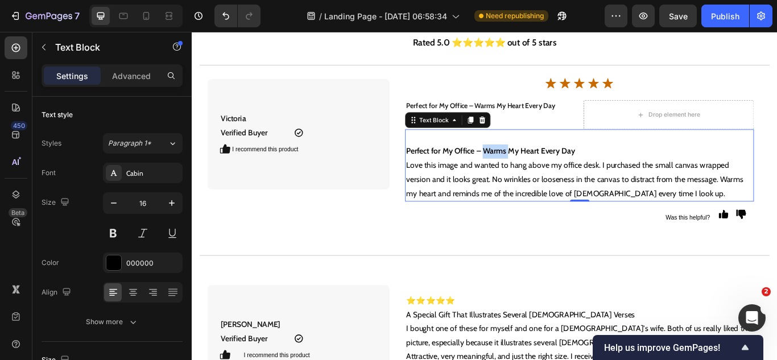
click at [542, 172] on strong "Perfect for My Office – Warms My Heart Every Day" at bounding box center [540, 171] width 197 height 11
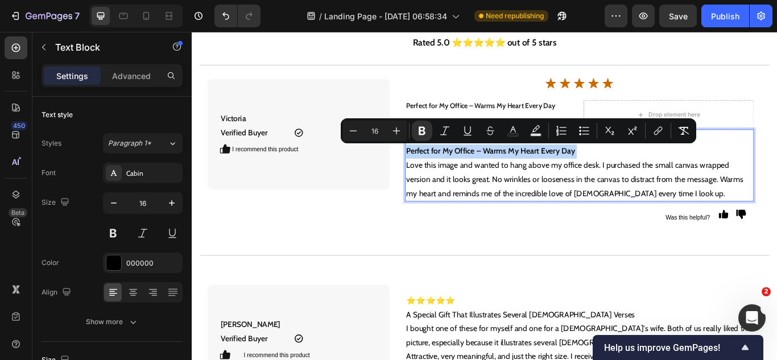
click at [542, 172] on strong "Perfect for My Office – Warms My Heart Every Day" at bounding box center [540, 171] width 197 height 11
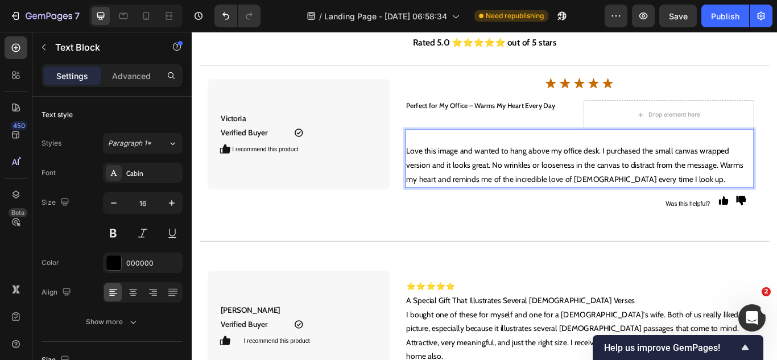
click at [442, 174] on p "Love this image and wanted to hang above my office desk. I purchased the small …" at bounding box center [644, 187] width 405 height 49
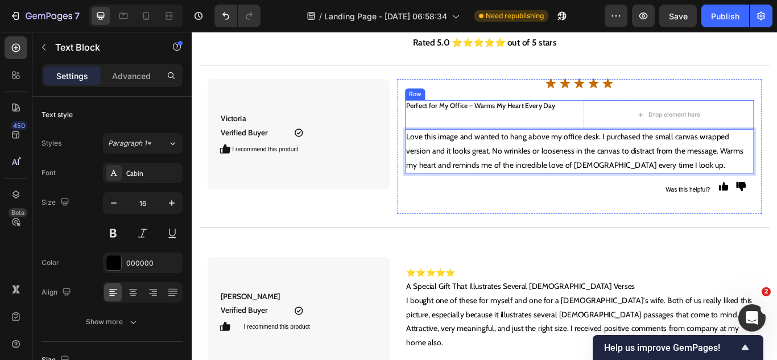
click at [552, 122] on strong "Perfect for My Office – Warms My Heart Every Day" at bounding box center [529, 118] width 174 height 10
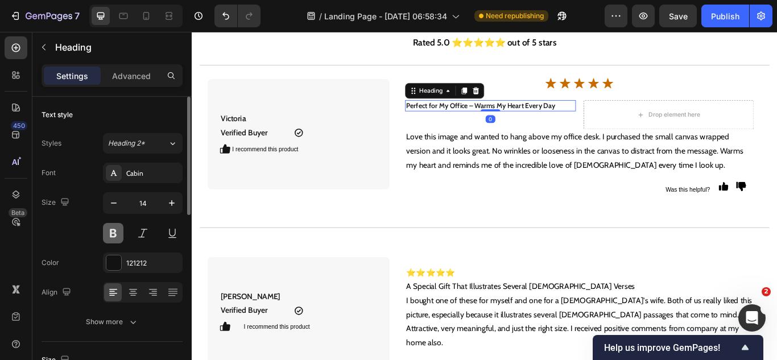
click at [117, 232] on button at bounding box center [113, 233] width 20 height 20
click at [116, 232] on button at bounding box center [113, 233] width 20 height 20
click at [142, 207] on input "14" at bounding box center [143, 203] width 38 height 20
type input "16"
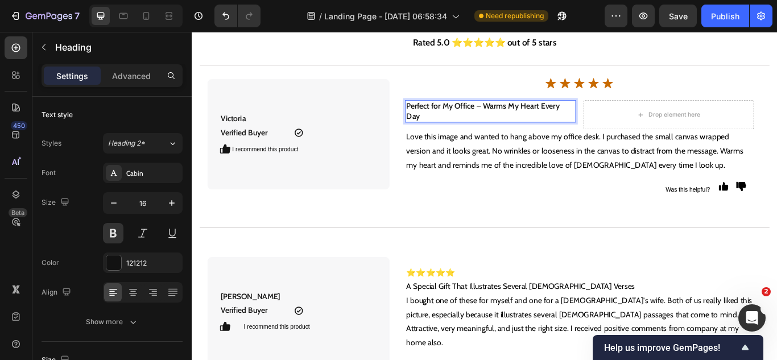
click at [442, 130] on strong "Perfect for My Office – Warms My Heart Every Day" at bounding box center [531, 124] width 179 height 23
click at [442, 129] on strong "Perfect for My Office – Warms My Heart Every Day" at bounding box center [531, 124] width 179 height 23
click at [626, 160] on p "Love this image and wanted to hang above my office desk. I purchased the small …" at bounding box center [644, 171] width 405 height 49
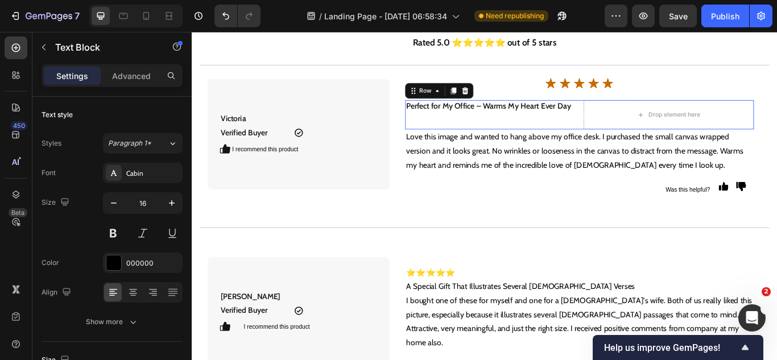
click at [617, 132] on div "⁠⁠⁠⁠⁠⁠⁠ Perfect for My Office – Warms My Heart Ever Day Heading" at bounding box center [539, 129] width 199 height 34
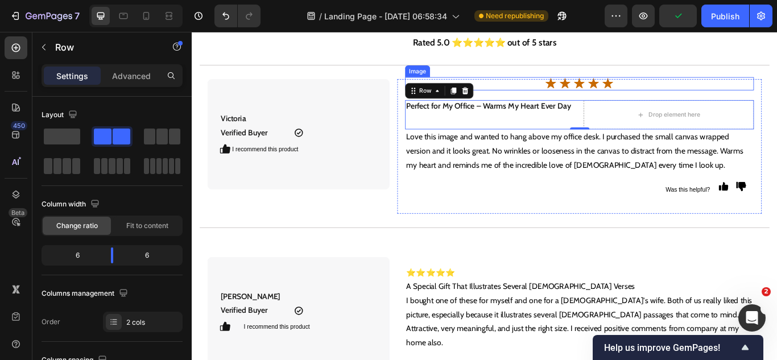
click at [642, 96] on img at bounding box center [643, 92] width 81 height 15
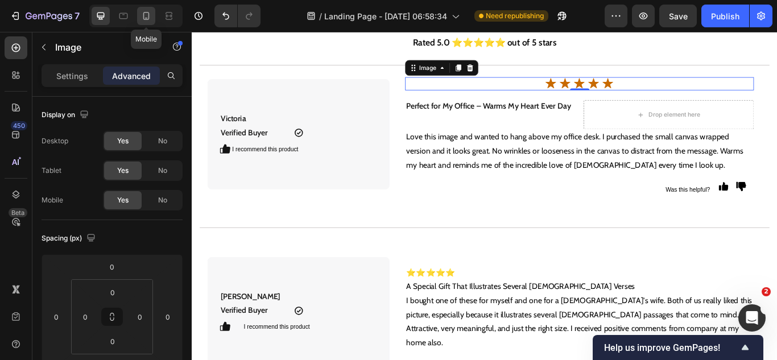
click at [143, 22] on div at bounding box center [146, 16] width 18 height 18
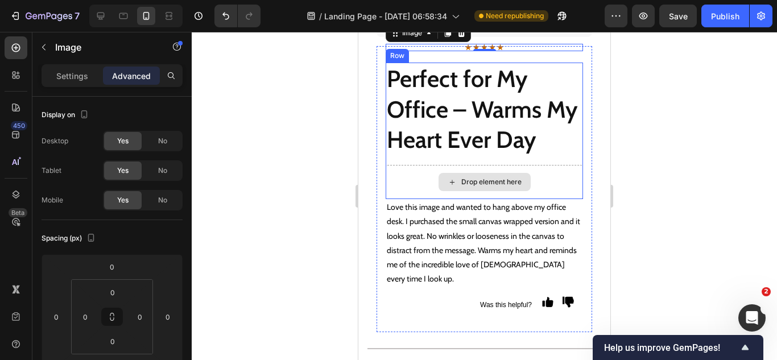
scroll to position [4467, 0]
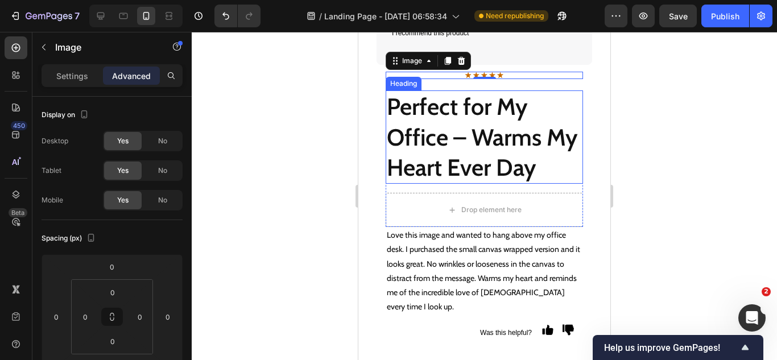
click at [493, 166] on strong "Perfect for My Office – Warms My Heart Ever Day" at bounding box center [482, 136] width 191 height 89
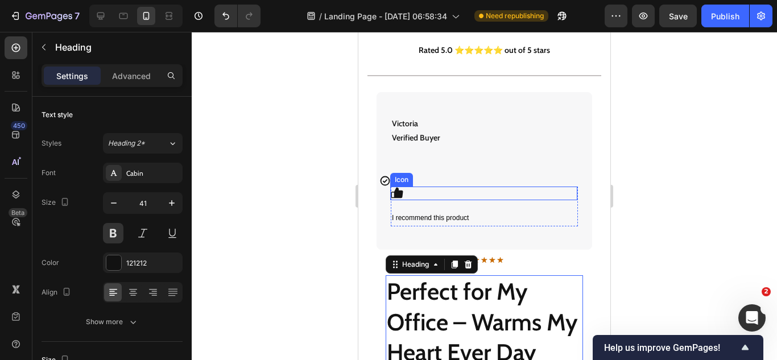
scroll to position [4239, 0]
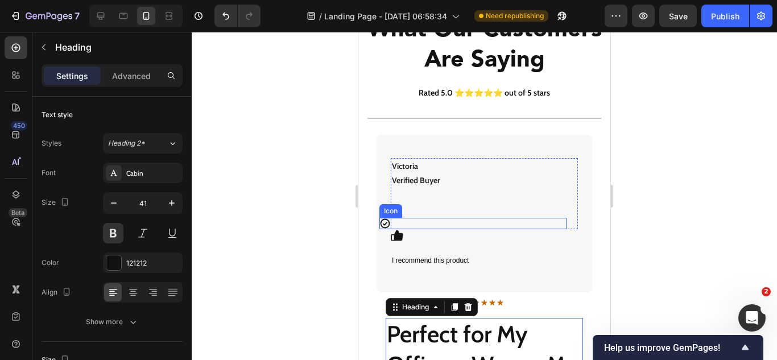
click at [385, 220] on icon at bounding box center [384, 223] width 11 height 11
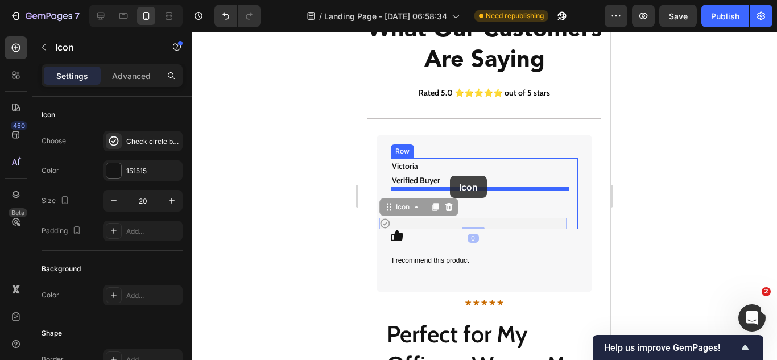
drag, startPoint x: 393, startPoint y: 211, endPoint x: 417, endPoint y: 207, distance: 24.1
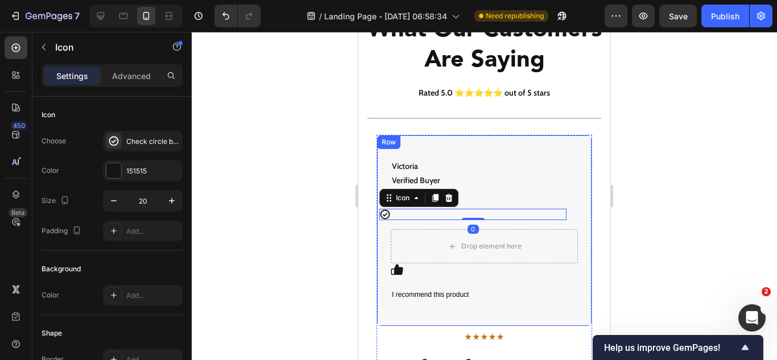
click at [472, 151] on div "Victoria Verified Buyer Text Block Icon 0 Drop element here Row I recommend thi…" at bounding box center [485, 231] width 216 height 192
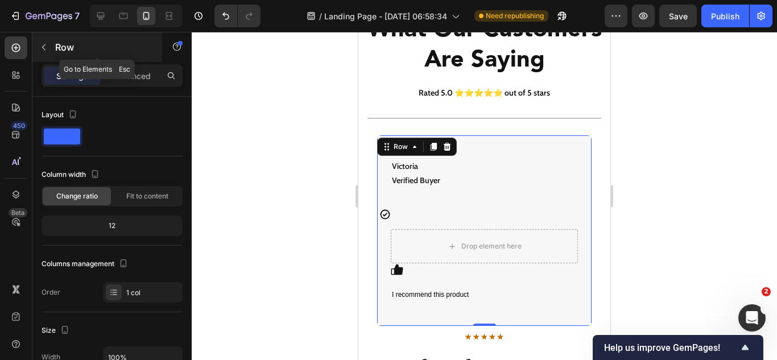
click at [47, 44] on icon "button" at bounding box center [43, 47] width 9 height 9
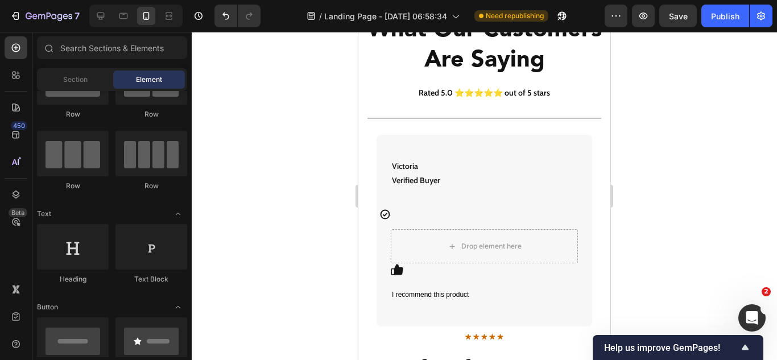
scroll to position [0, 0]
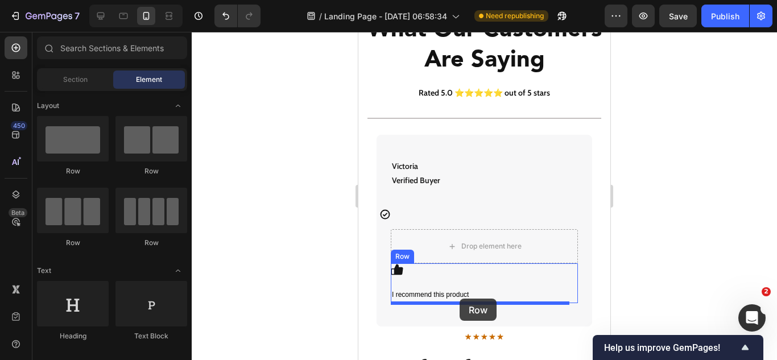
drag, startPoint x: 511, startPoint y: 178, endPoint x: 459, endPoint y: 299, distance: 131.3
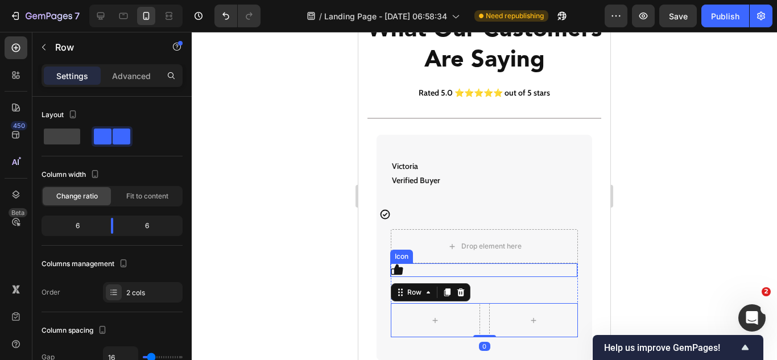
click at [407, 268] on div "Icon" at bounding box center [483, 270] width 187 height 14
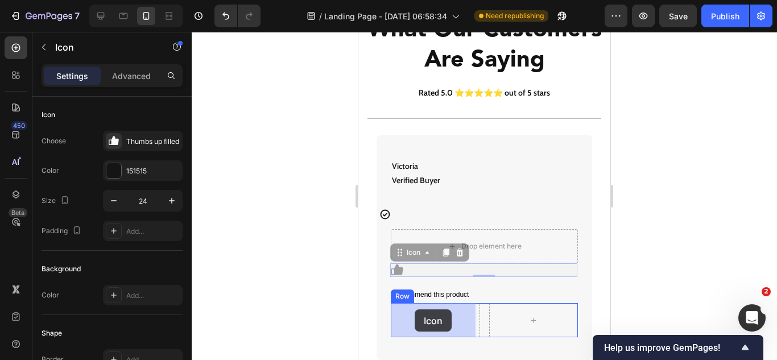
drag, startPoint x: 400, startPoint y: 252, endPoint x: 414, endPoint y: 306, distance: 55.3
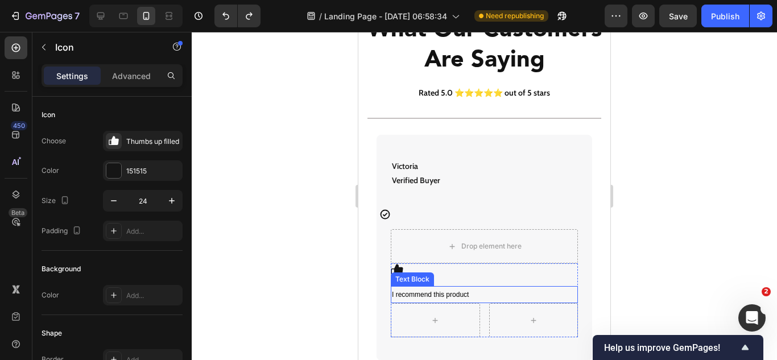
click at [422, 292] on span "I recommend this product" at bounding box center [430, 295] width 77 height 8
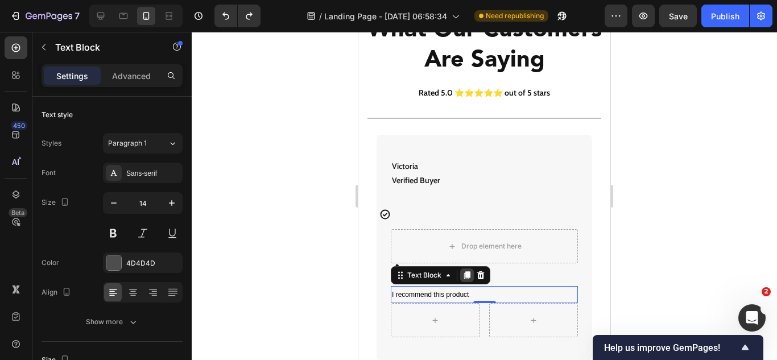
click at [464, 278] on icon at bounding box center [467, 275] width 9 height 9
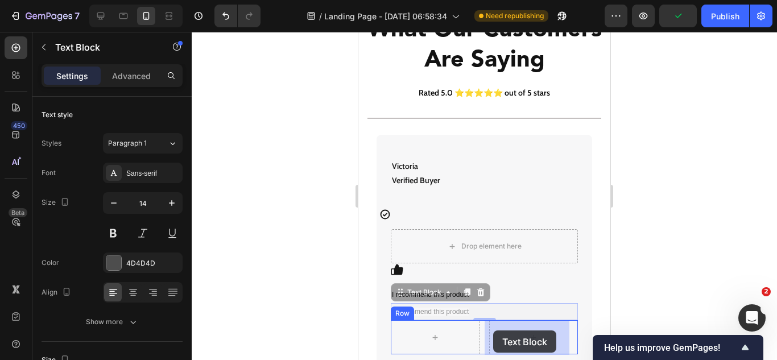
drag, startPoint x: 397, startPoint y: 291, endPoint x: 491, endPoint y: 328, distance: 100.9
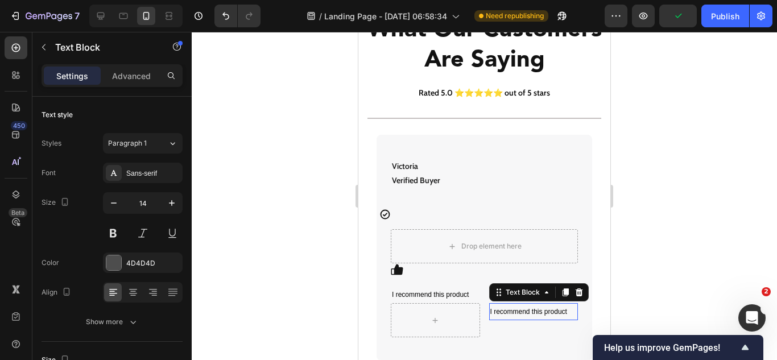
scroll to position [4248, 0]
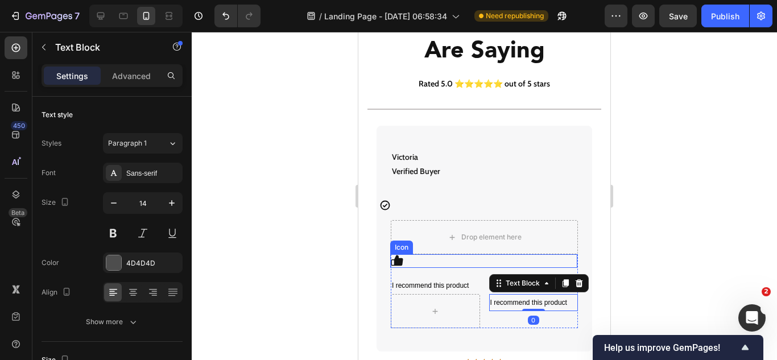
click at [397, 261] on icon at bounding box center [397, 260] width 12 height 11
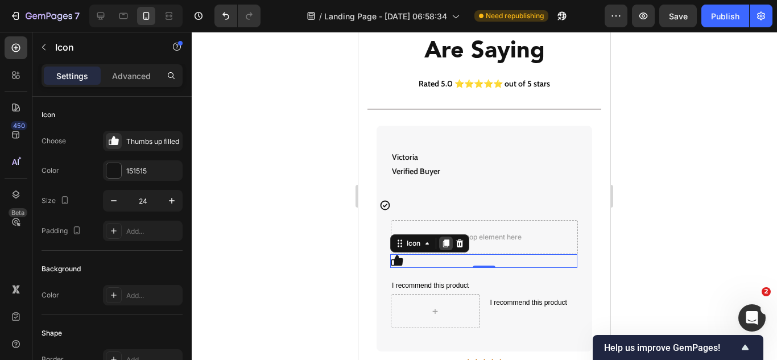
click at [444, 249] on div at bounding box center [446, 244] width 14 height 14
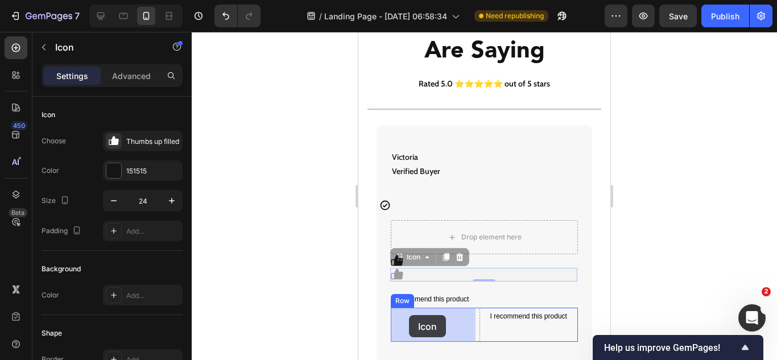
drag, startPoint x: 400, startPoint y: 261, endPoint x: 409, endPoint y: 315, distance: 54.8
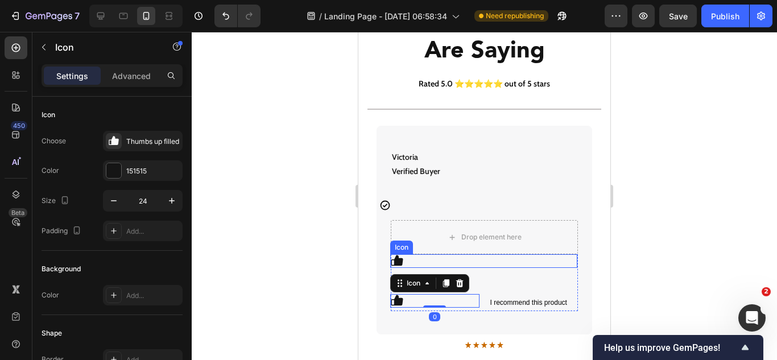
click at [443, 260] on div "Icon" at bounding box center [483, 261] width 187 height 14
